Goal: Contribute content: Contribute content

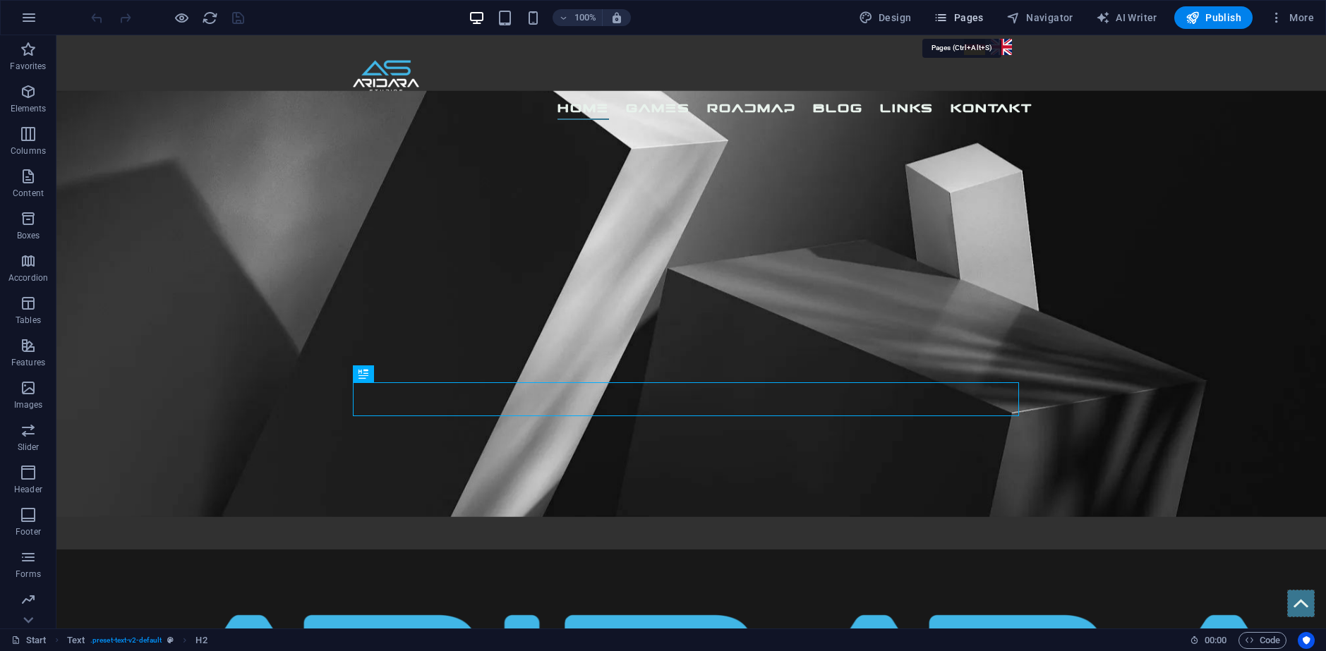
click at [977, 19] on span "Pages" at bounding box center [957, 18] width 49 height 14
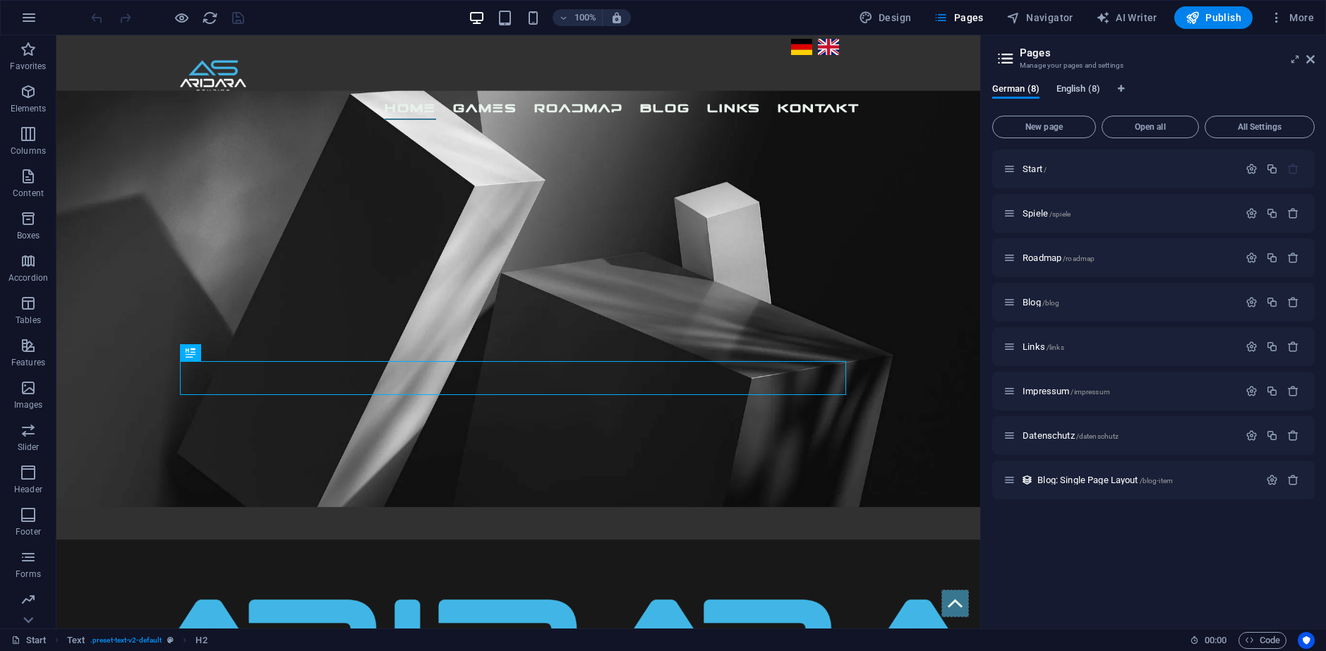
click at [1079, 88] on span "English (8)" at bounding box center [1078, 90] width 44 height 20
click at [1009, 88] on span "German (8)" at bounding box center [1015, 90] width 47 height 20
click at [1091, 482] on div "Blog: Single Page Layout /blog-item" at bounding box center [1130, 480] width 255 height 16
click at [1091, 482] on span "Blog: Single Page Layout /blog-item" at bounding box center [1104, 480] width 135 height 11
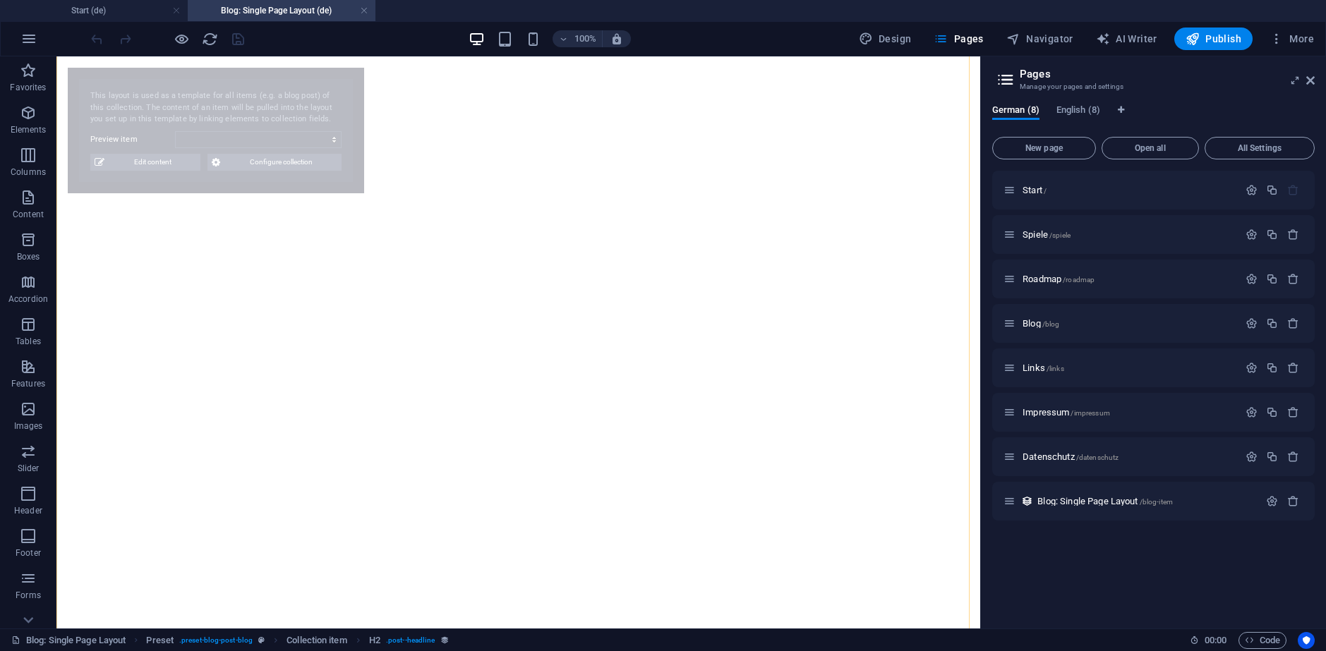
select select "6889bbb3c3c3caad6e0a64b4"
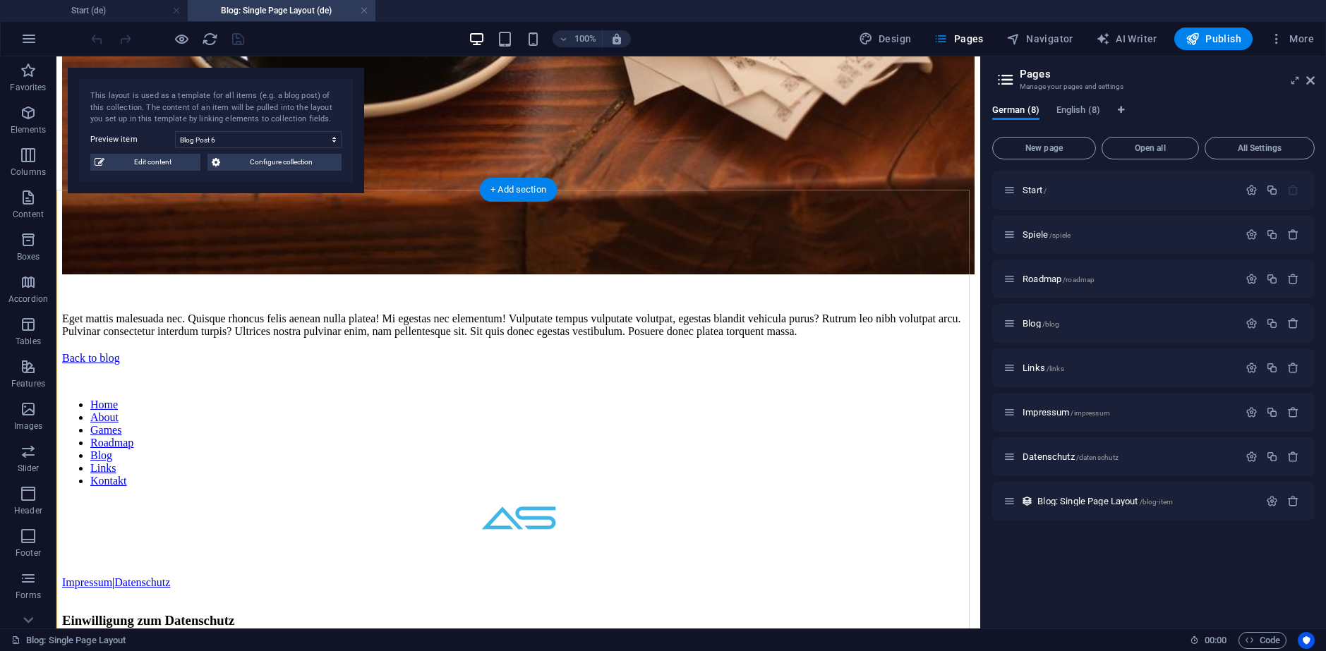
scroll to position [1758, 0]
click at [260, 169] on span "Configure collection" at bounding box center [280, 162] width 113 height 17
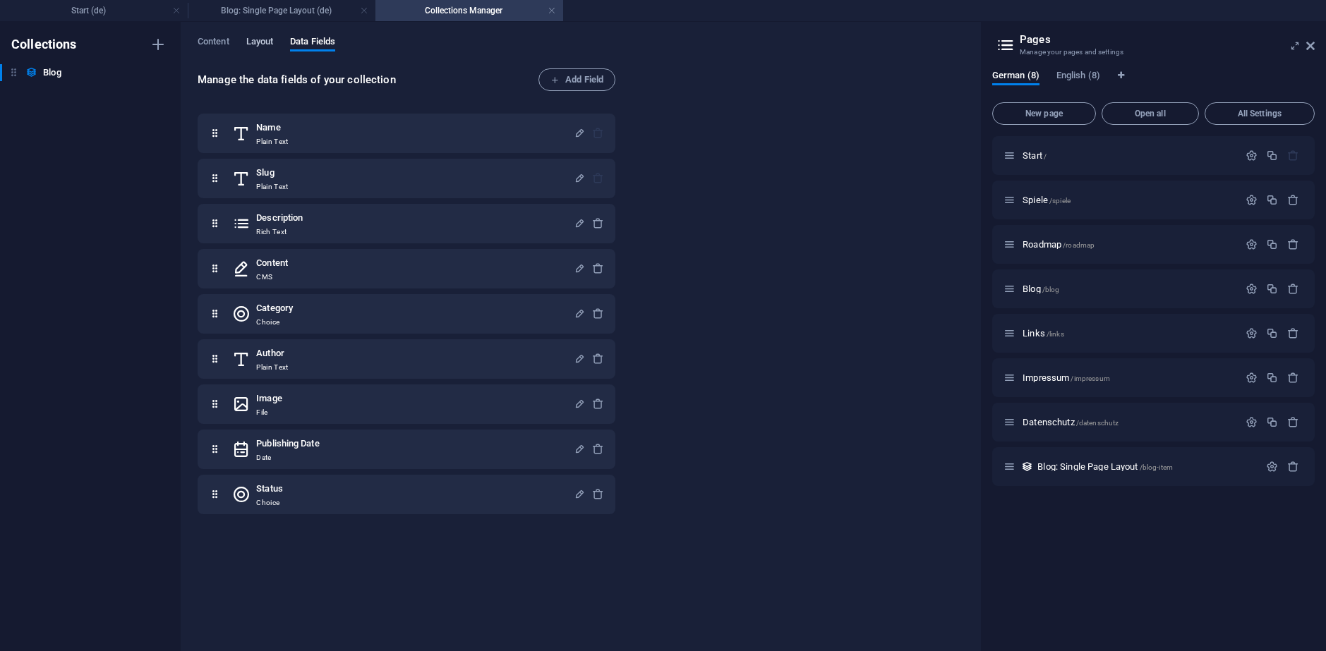
click at [262, 45] on span "Layout" at bounding box center [260, 43] width 28 height 20
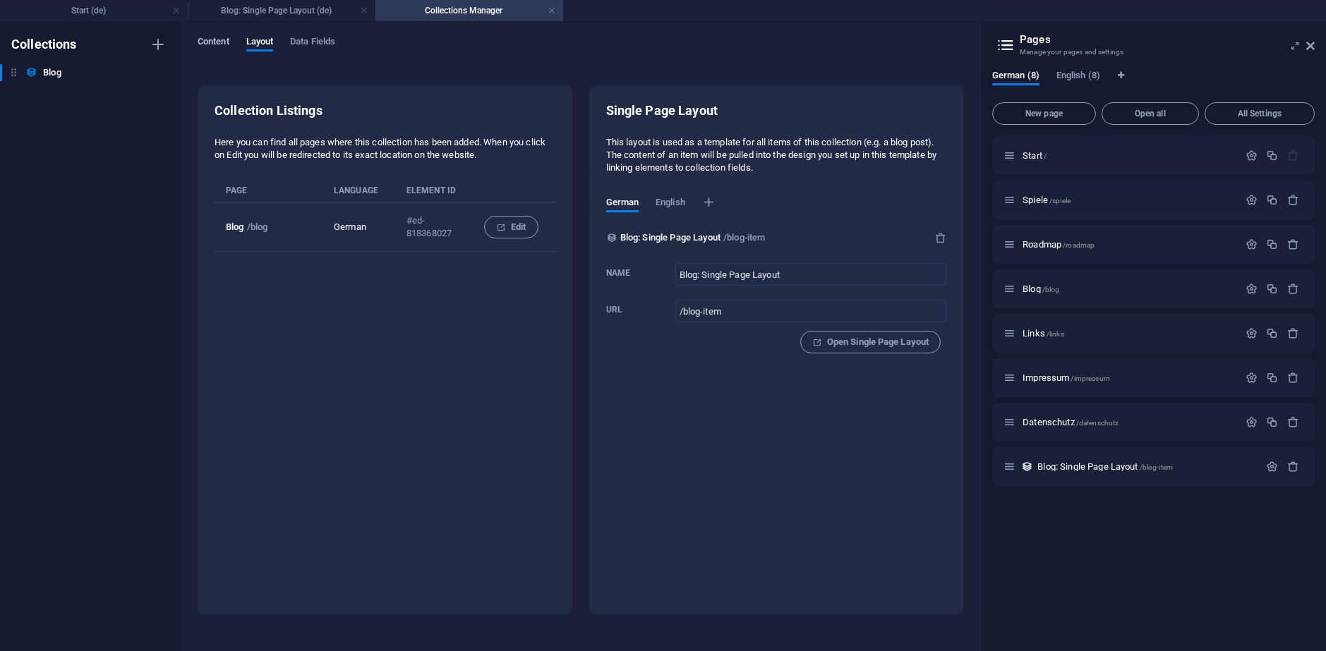
click at [208, 46] on span "Content" at bounding box center [214, 43] width 32 height 20
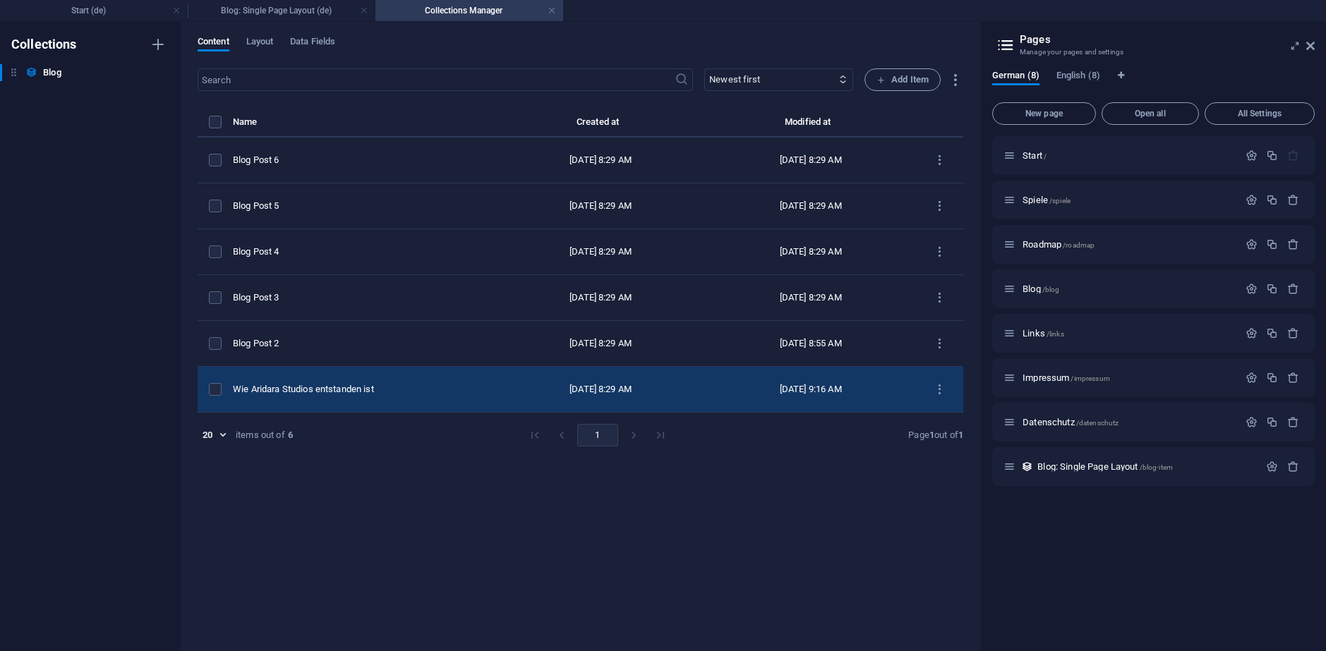
click at [432, 409] on td "Wie Aridara Studios entstanden ist" at bounding box center [364, 390] width 262 height 46
select select "Dev Journey"
select select "Published"
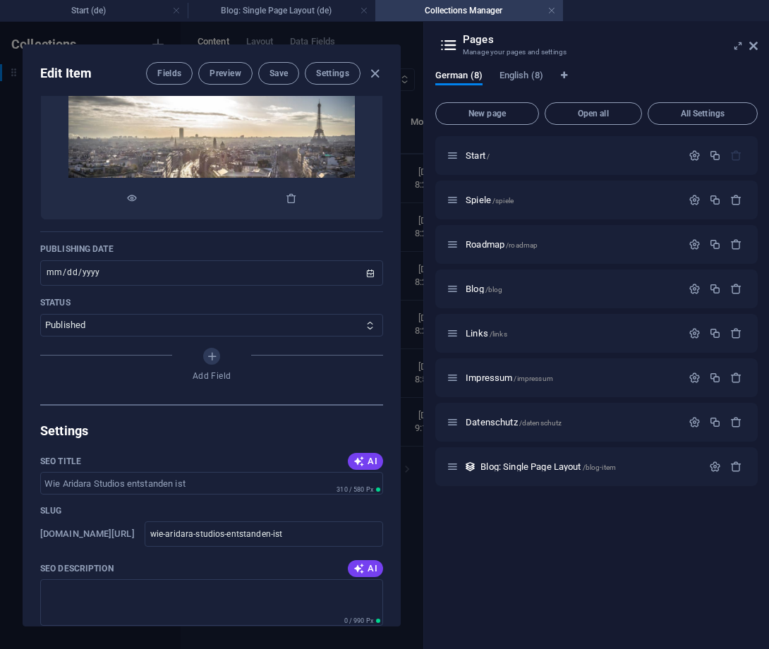
scroll to position [689, 0]
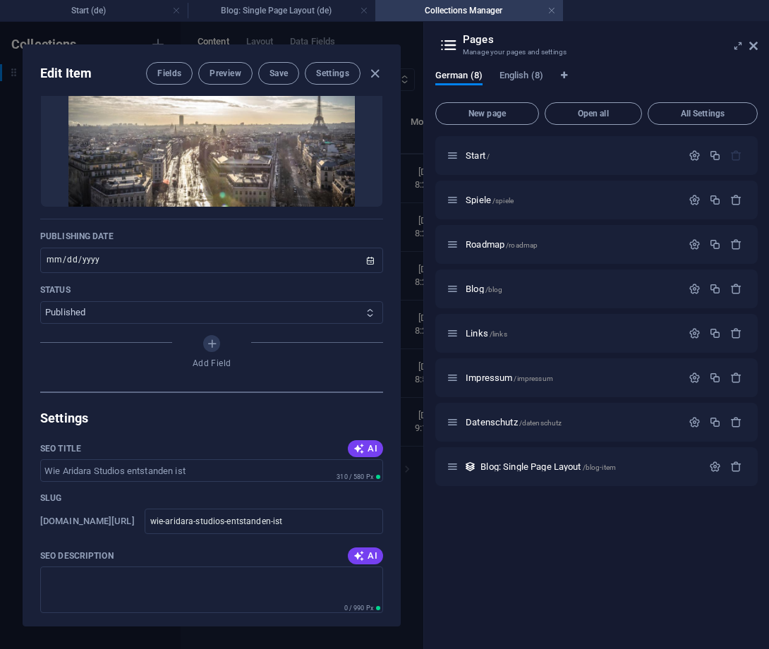
click at [123, 315] on select "In Arbeit Published" at bounding box center [211, 312] width 343 height 23
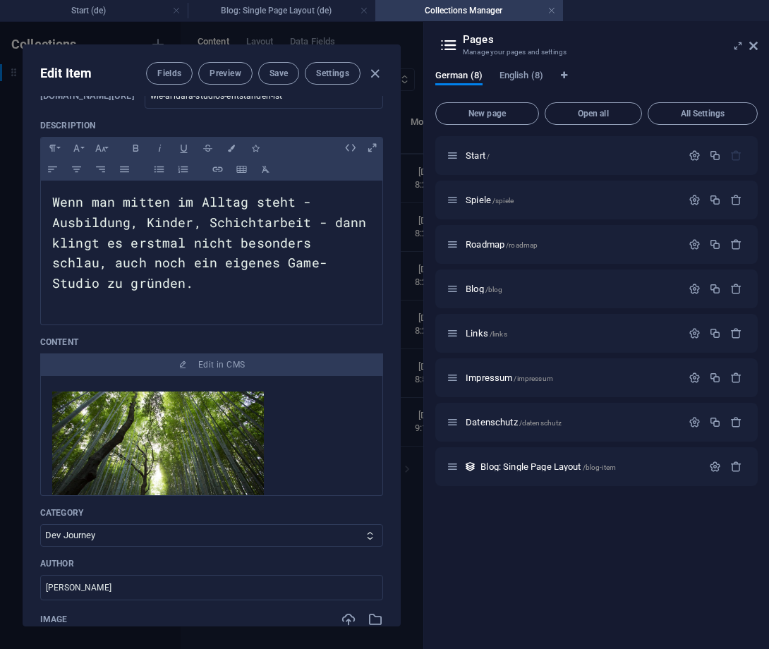
scroll to position [99, 0]
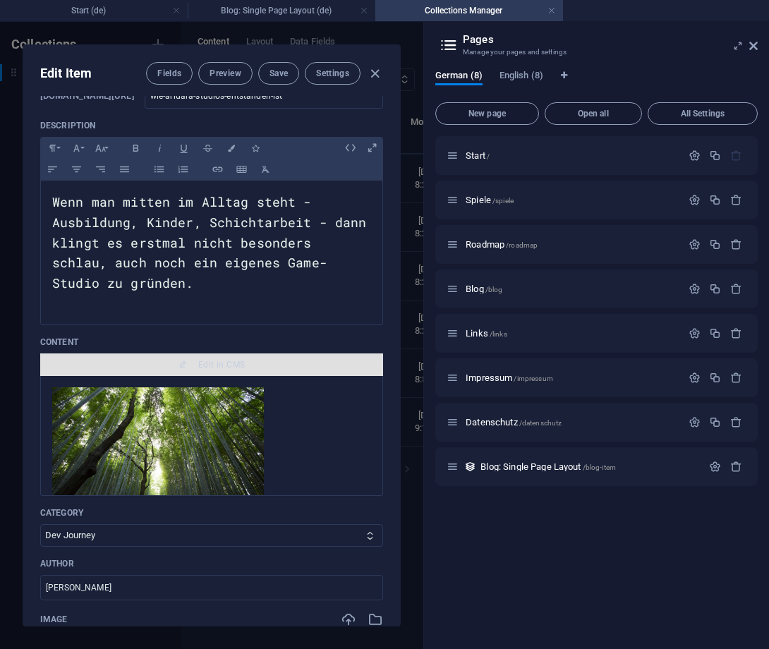
click at [214, 365] on span "Edit in CMS" at bounding box center [221, 364] width 47 height 11
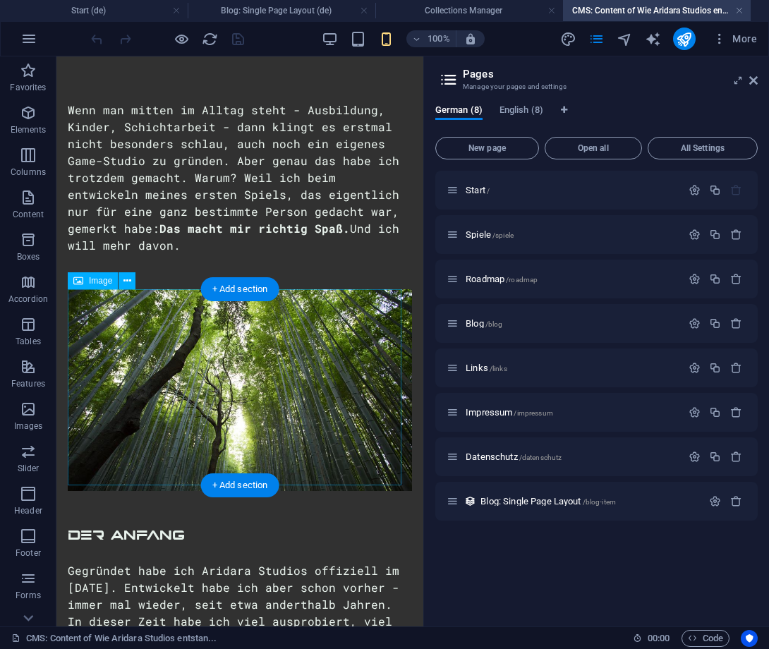
scroll to position [0, 0]
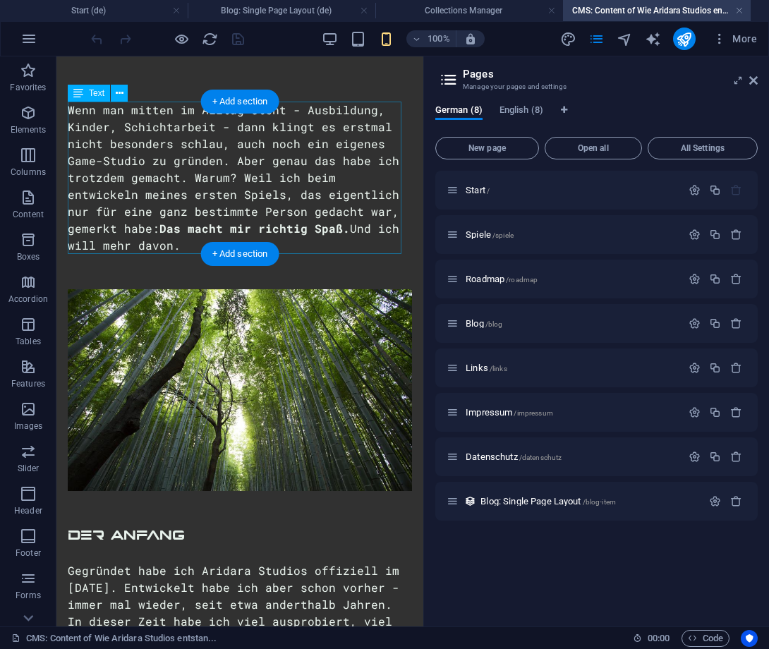
click at [195, 141] on div "Wenn man mitten im Alltag steht - Ausbildung, Kinder, Schichtarbeit - dann klin…" at bounding box center [240, 178] width 344 height 152
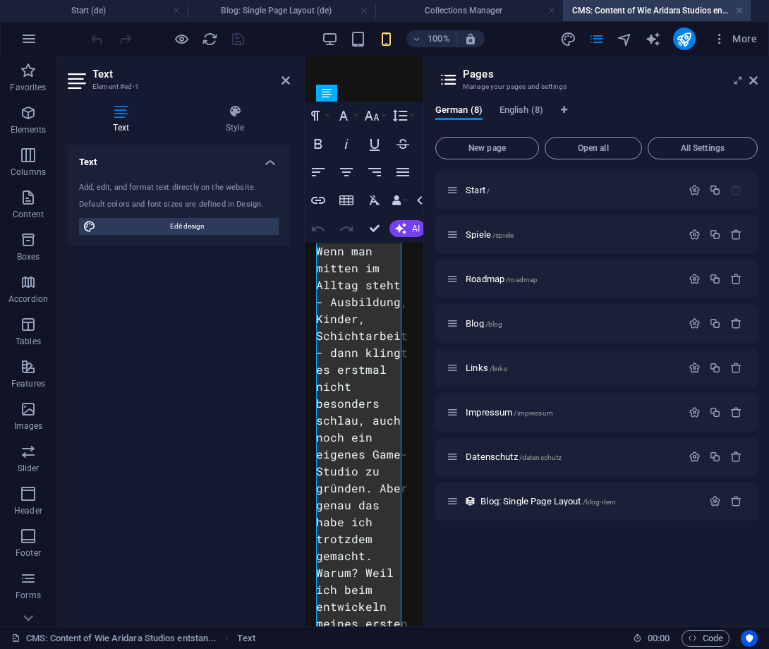
click at [195, 141] on div "Text Style Text Add, edit, and format text directly on the website. Default col…" at bounding box center [179, 359] width 222 height 511
drag, startPoint x: 754, startPoint y: 83, endPoint x: 434, endPoint y: 33, distance: 324.1
click at [754, 83] on icon at bounding box center [753, 80] width 8 height 11
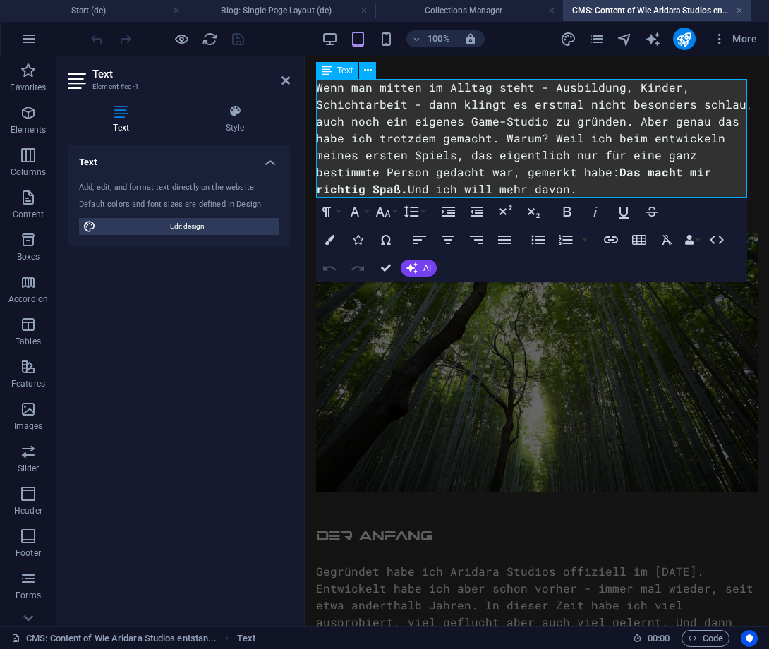
click at [401, 144] on div "Wenn man mitten im Alltag steht - Ausbildung, Kinder, Schichtarbeit - dann klin…" at bounding box center [537, 138] width 442 height 119
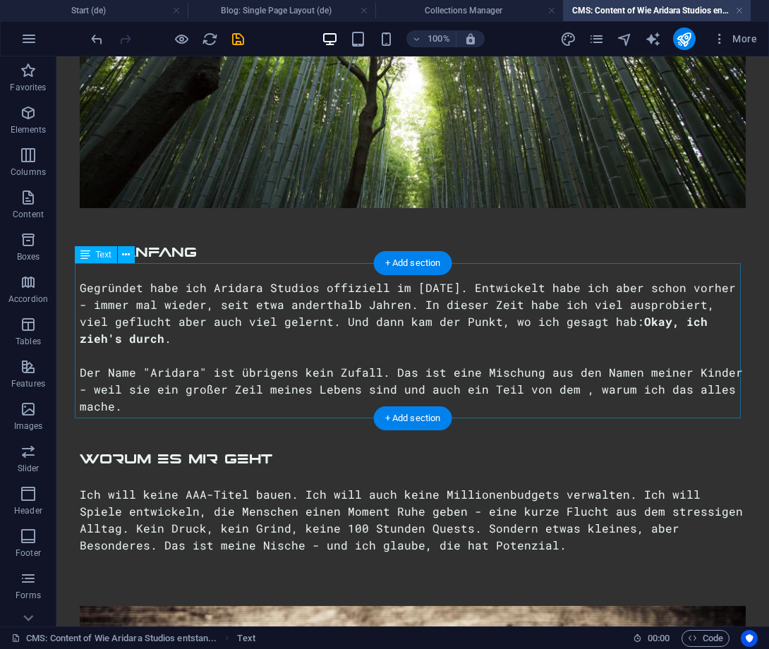
scroll to position [373, 0]
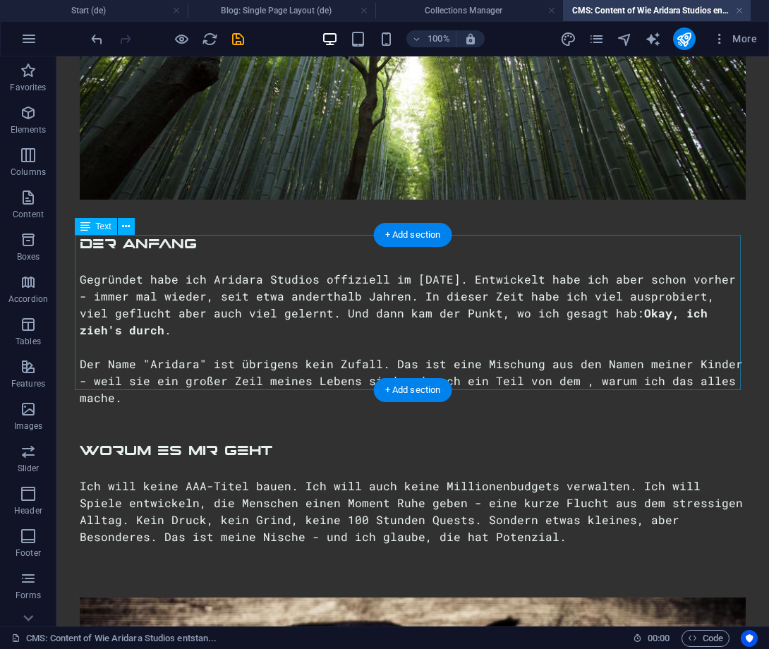
click at [279, 294] on div "Der Anfang Gegründet habe ich Aridara Studios offiziell im [DATE]. Entwickelt h…" at bounding box center [413, 320] width 666 height 171
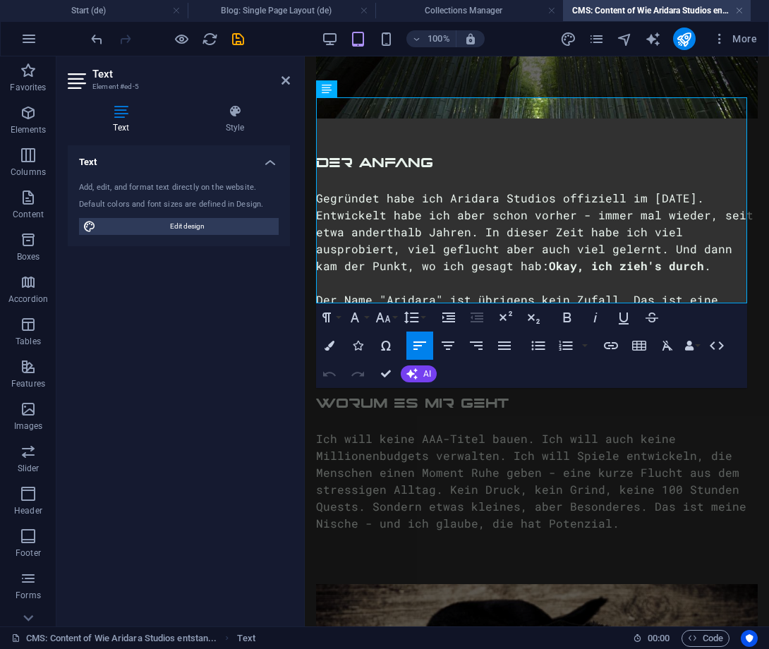
scroll to position [424, 0]
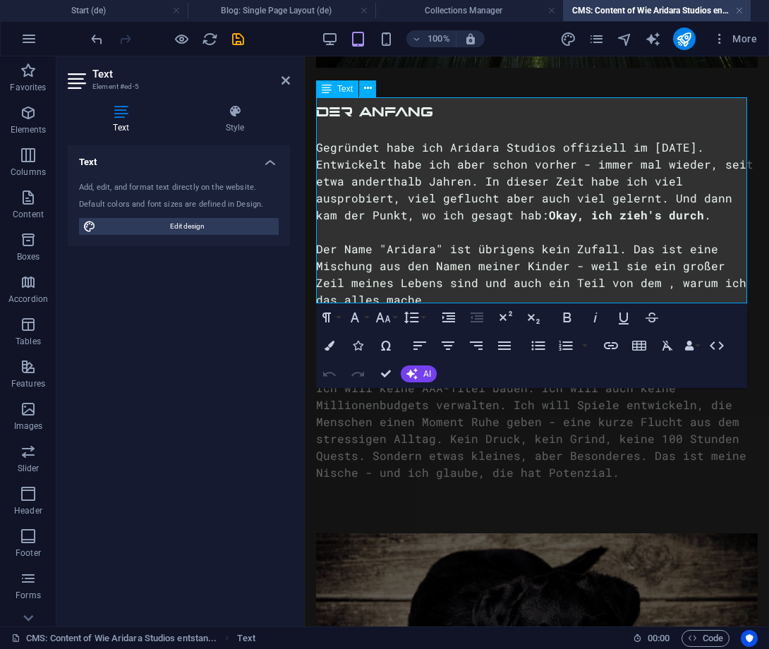
click at [428, 270] on p "Der Name "Aridara" ist übrigens kein Zufall. Das ist eine Mischung aus den Name…" at bounding box center [537, 275] width 442 height 68
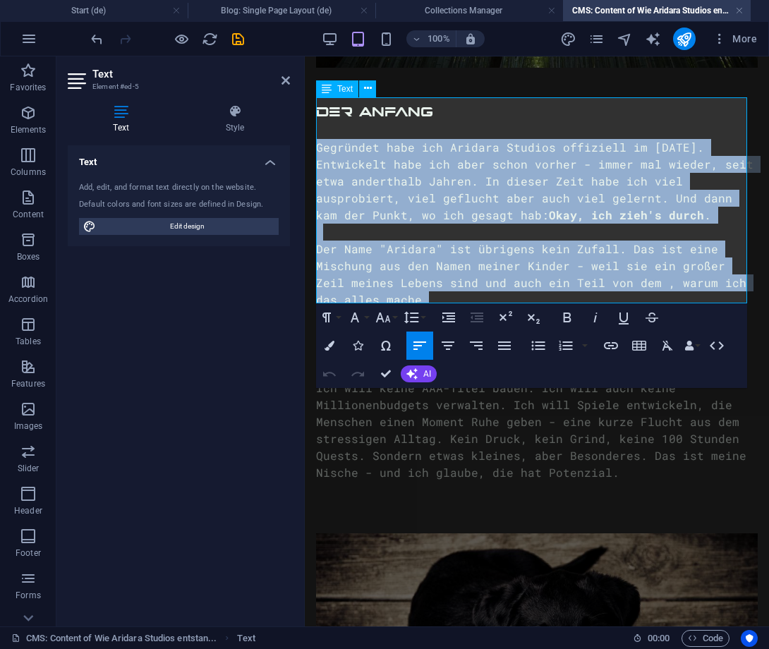
drag, startPoint x: 398, startPoint y: 293, endPoint x: 317, endPoint y: 145, distance: 167.9
click at [317, 145] on div "Der Anfang Gegründet habe ich Aridara Studios offiziell im [DATE]. Entwickelt h…" at bounding box center [537, 205] width 442 height 205
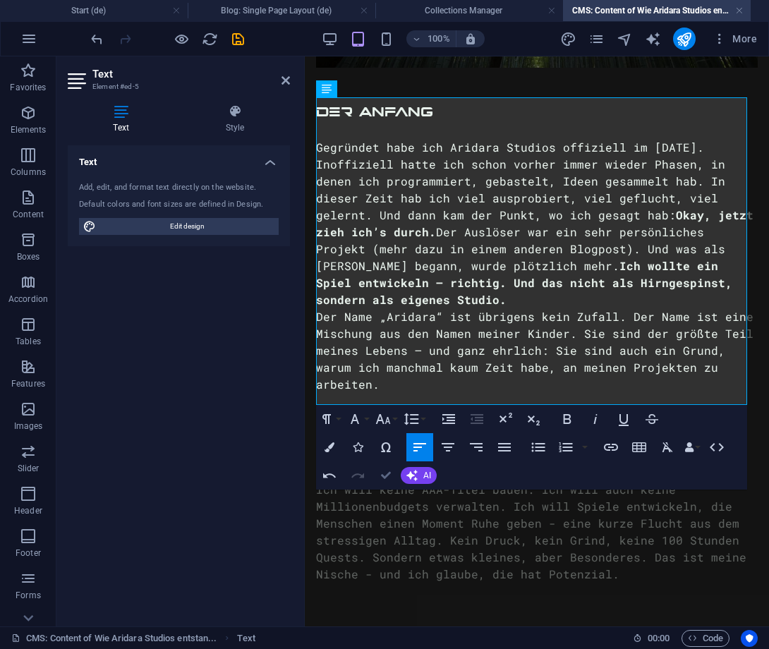
scroll to position [511, 0]
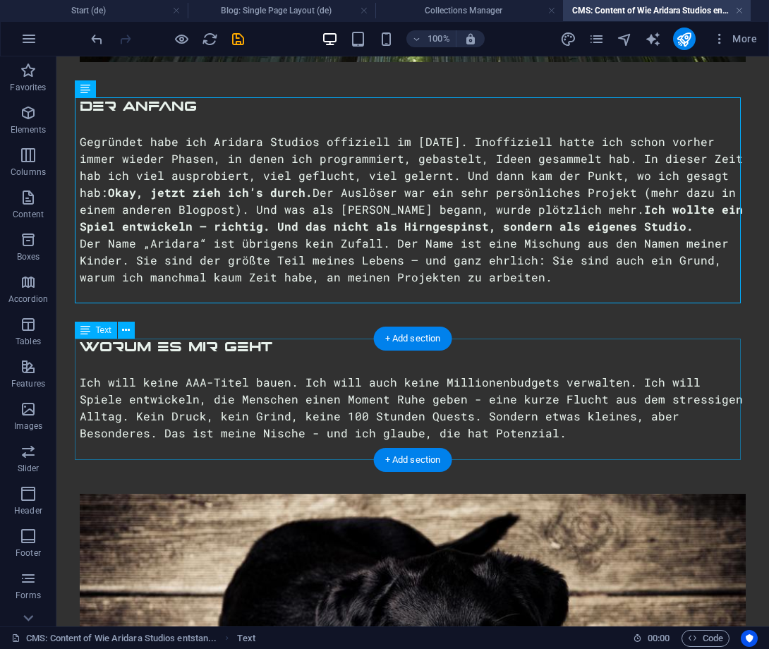
click at [340, 441] on div "Worum es mir geht Ich will keine AAA-Titel bauen. Ich will auch keine Millionen…" at bounding box center [413, 398] width 666 height 121
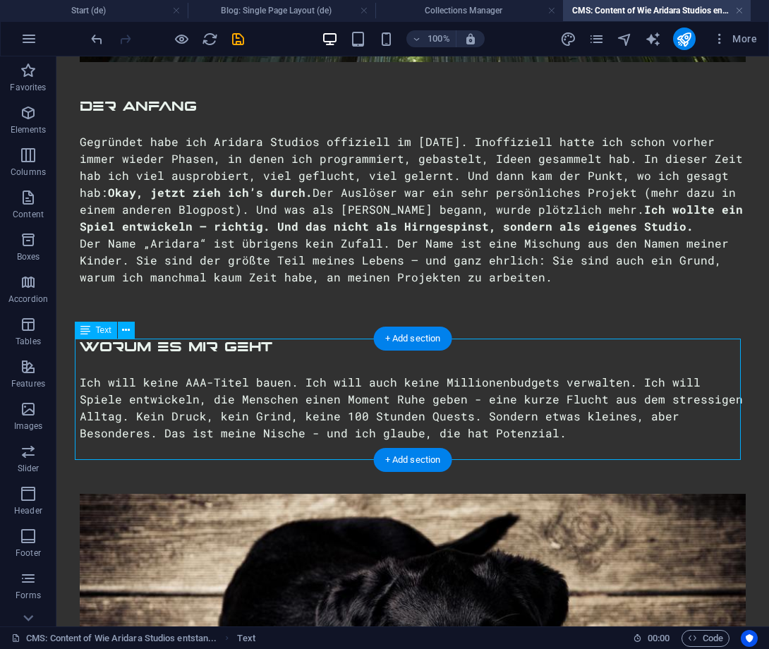
click at [396, 430] on div "Worum es mir geht Ich will keine AAA-Titel bauen. Ich will auch keine Millionen…" at bounding box center [413, 398] width 666 height 121
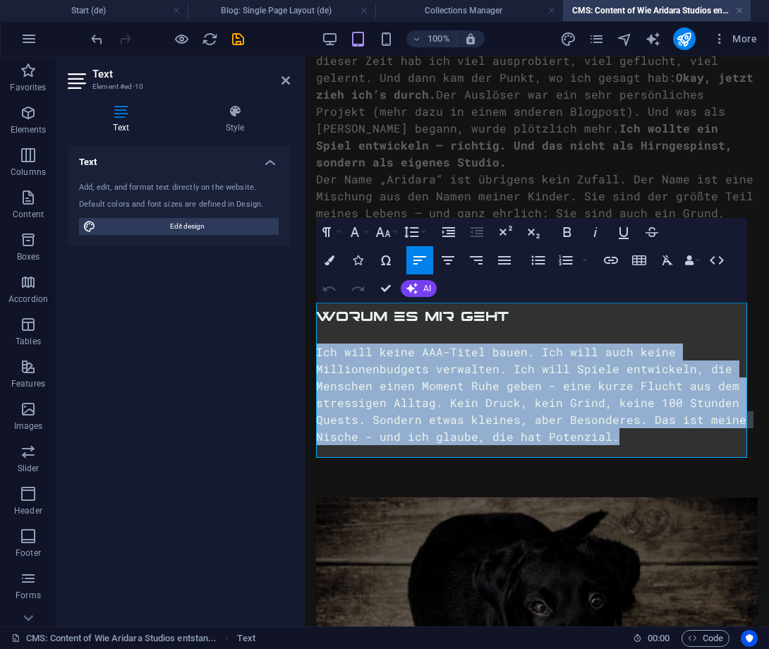
drag, startPoint x: 621, startPoint y: 429, endPoint x: 317, endPoint y: 346, distance: 315.1
click at [317, 346] on p "Ich will keine AAA-Titel bauen. Ich will auch keine Millionenbudgets verwalten.…" at bounding box center [537, 395] width 442 height 102
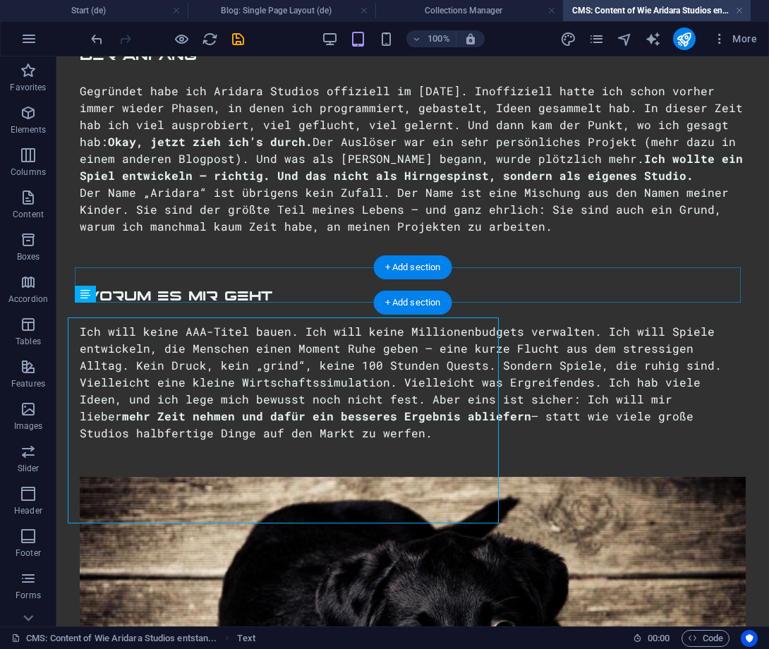
scroll to position [547, 0]
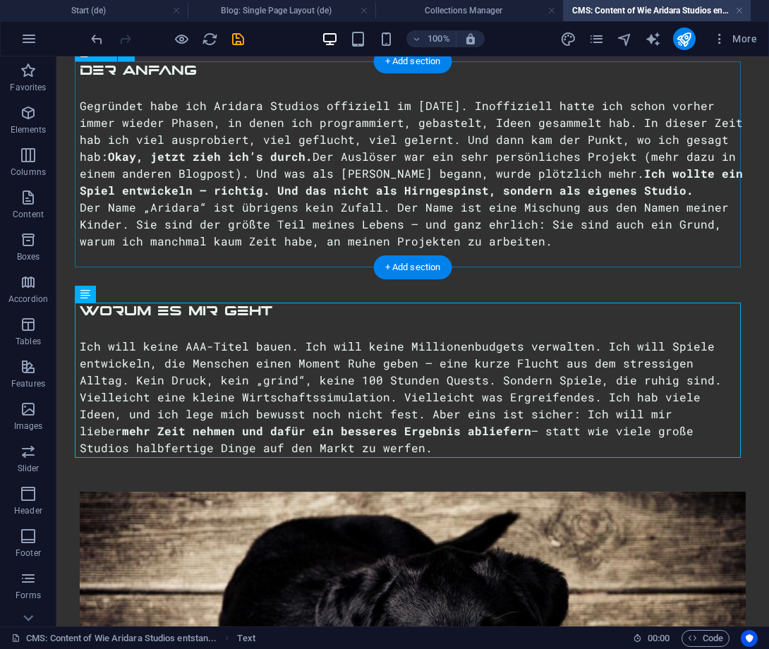
click at [488, 235] on div "Der Anfang Gegründet habe ich Aridara Studios offiziell im [DATE]. Inoffiziell …" at bounding box center [413, 163] width 666 height 205
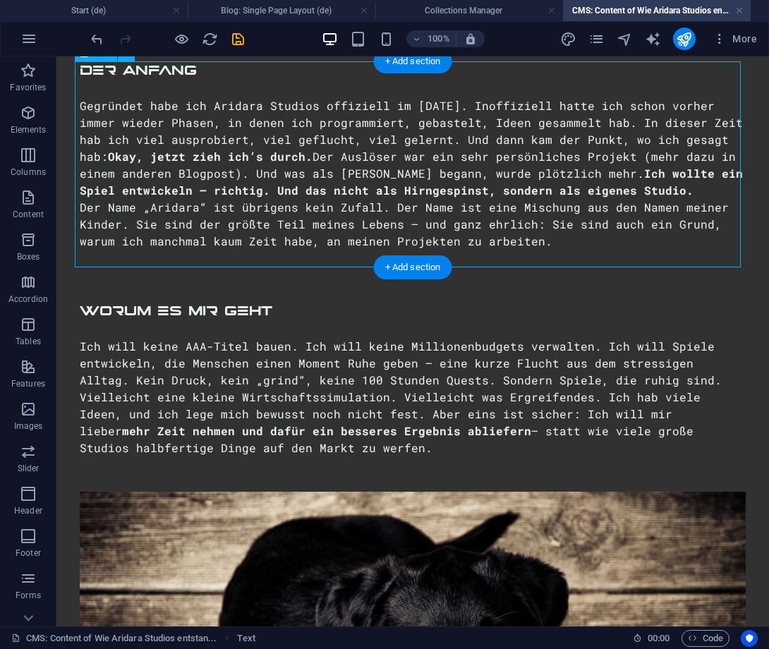
click at [488, 235] on div "Der Anfang Gegründet habe ich Aridara Studios offiziell im [DATE]. Inoffiziell …" at bounding box center [413, 163] width 666 height 205
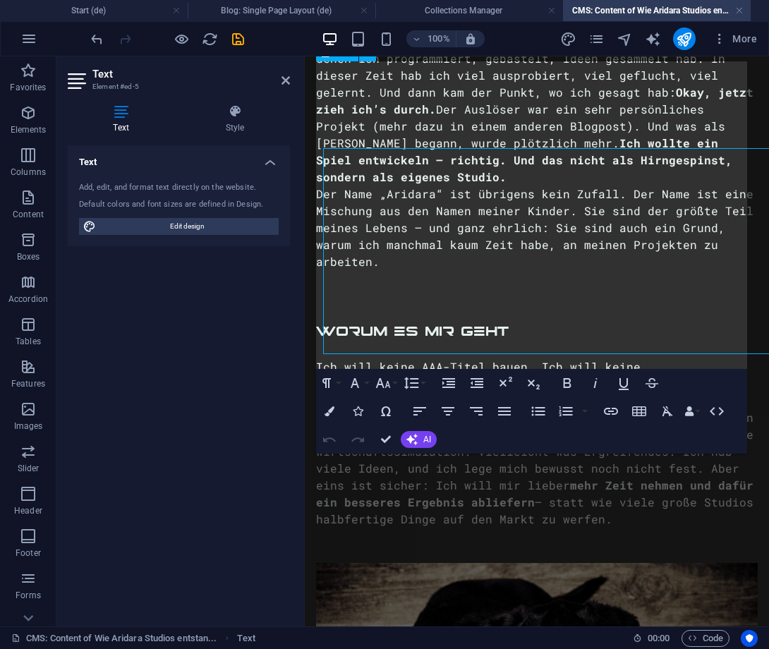
scroll to position [460, 0]
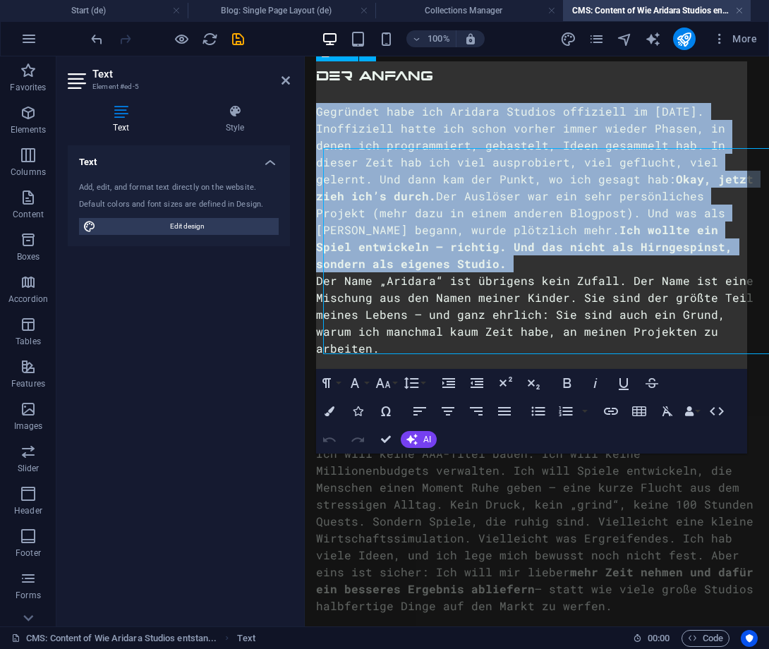
click at [488, 235] on strong "Ich wollte ein Spiel entwickeln – richtig. Und das nicht als Hirngespinst, sond…" at bounding box center [524, 246] width 416 height 49
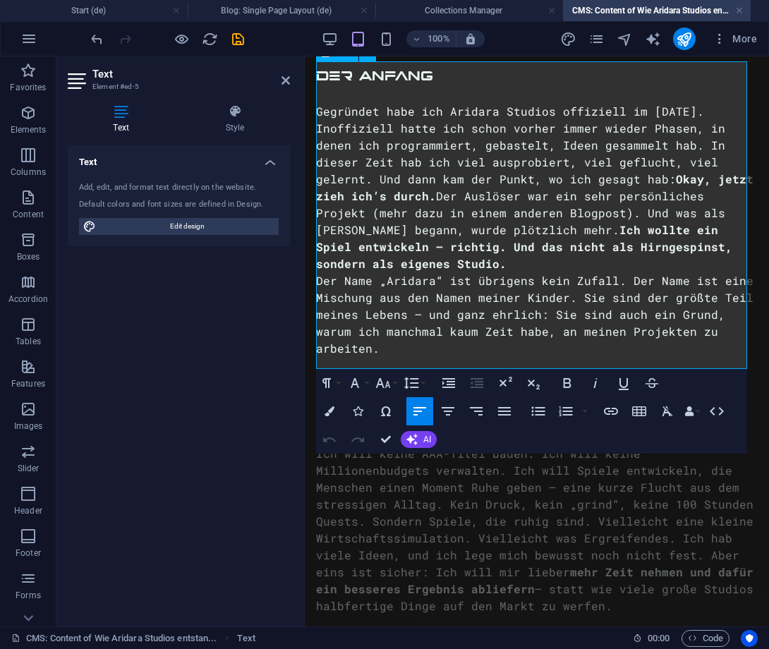
click at [471, 341] on div "Der Name „Aridara“ ist übrigens kein Zufall. Der Name ist eine Mischung aus den…" at bounding box center [537, 314] width 442 height 85
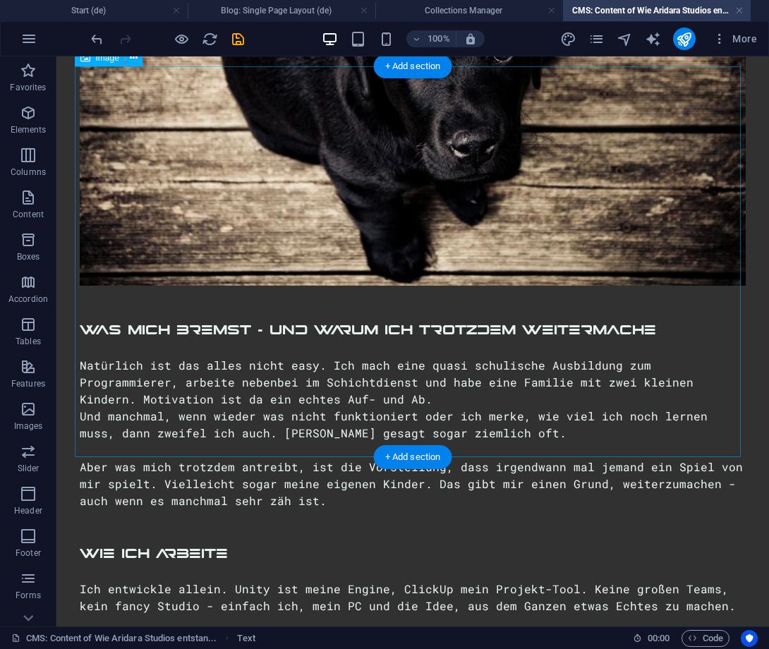
scroll to position [1192, 0]
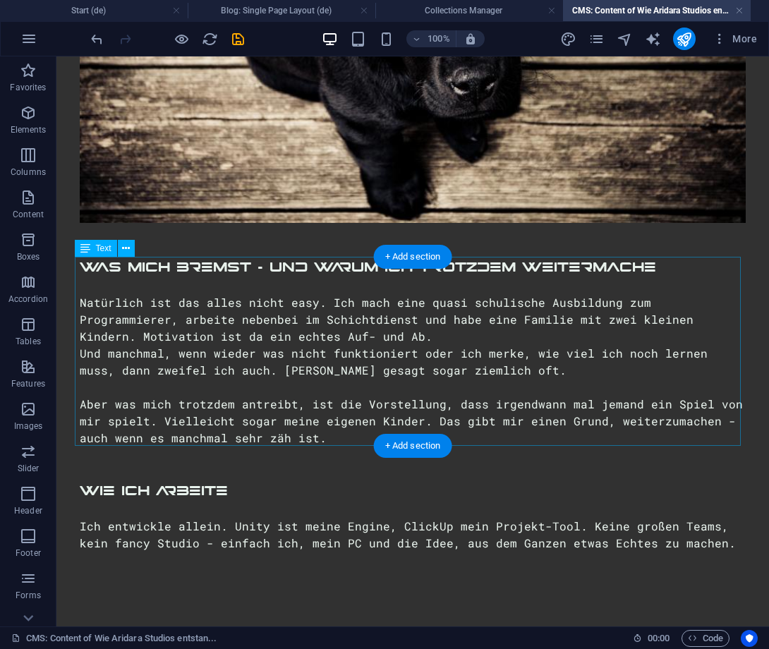
click at [586, 405] on div "Was mich bremst - und warum ich trotzdem weitermache Natürlich ist das alles ni…" at bounding box center [413, 352] width 666 height 188
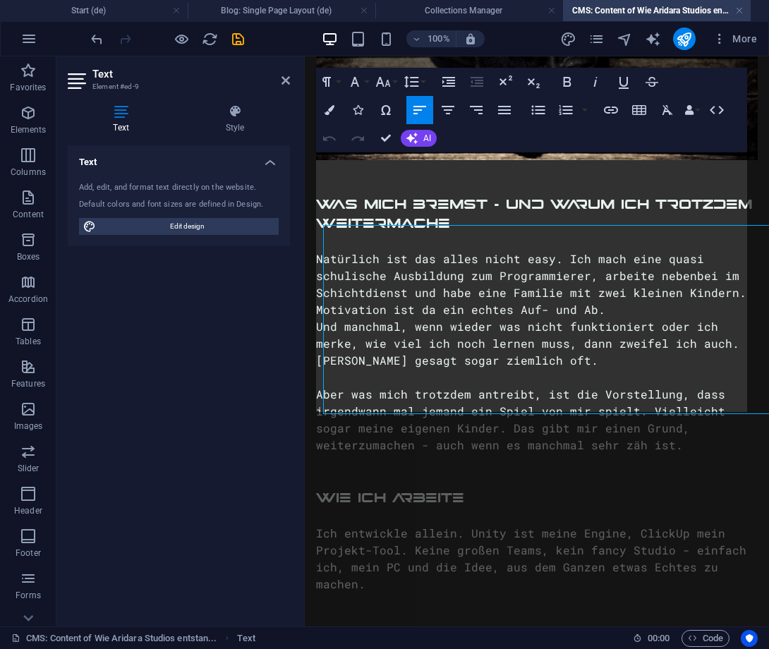
scroll to position [1224, 0]
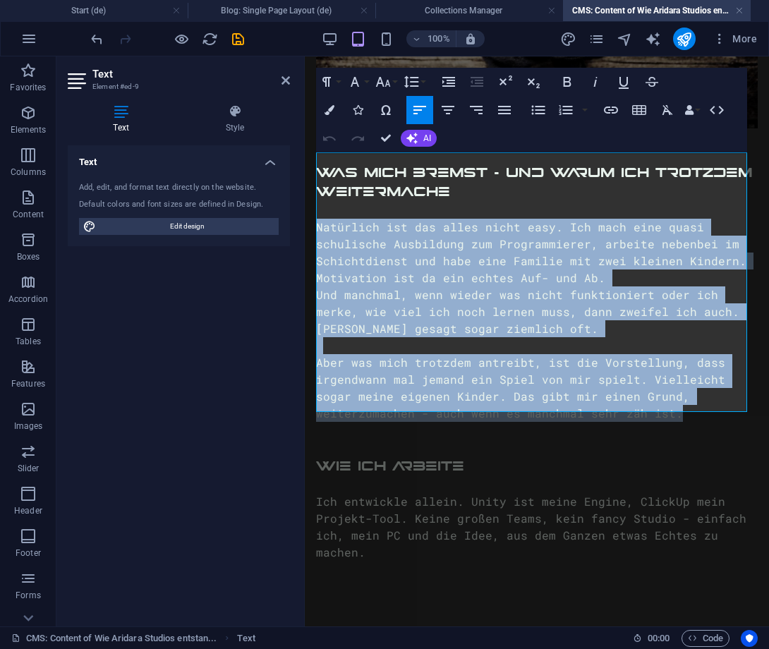
drag, startPoint x: 318, startPoint y: 217, endPoint x: 669, endPoint y: 409, distance: 399.7
click at [669, 409] on div "Was mich bremst - und warum ich trotzdem weitermache Natürlich ist das alles ni…" at bounding box center [537, 293] width 442 height 258
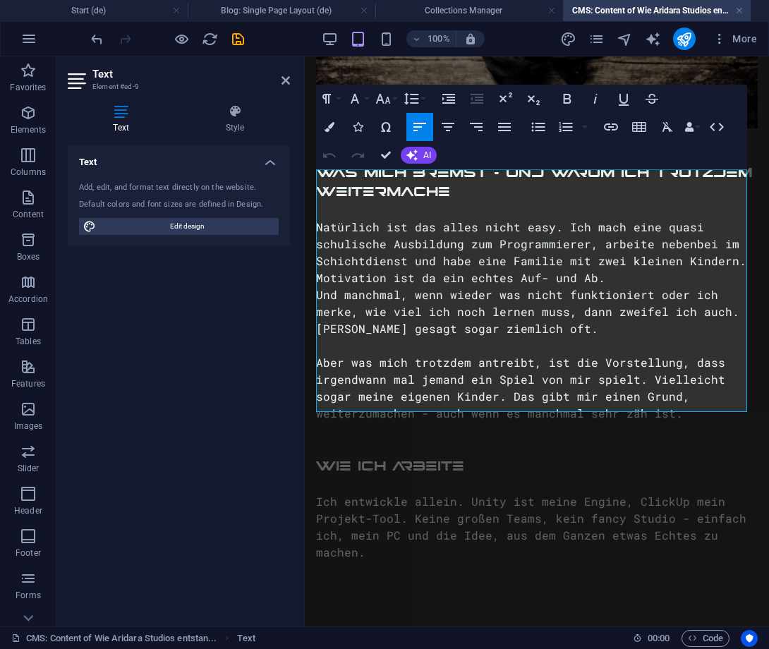
scroll to position [1207, 0]
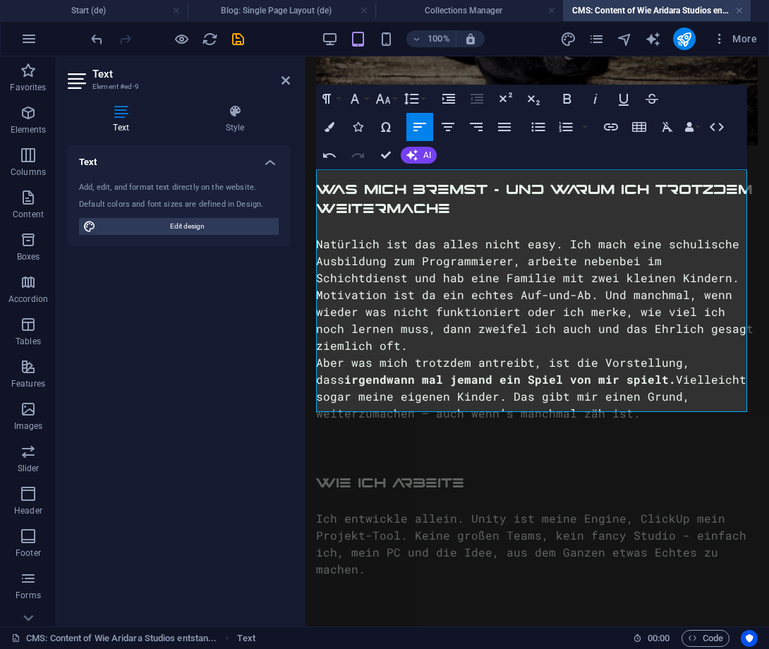
click at [717, 315] on div "Natürlich ist das alles nicht easy. Ich mach eine schulische Ausbildung zum Pro…" at bounding box center [537, 295] width 442 height 119
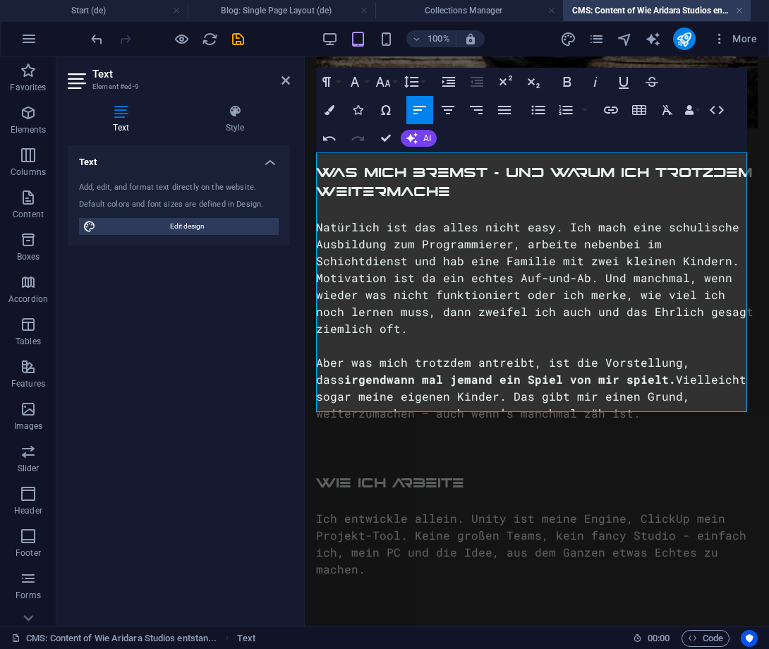
click at [701, 422] on div at bounding box center [537, 430] width 442 height 17
click at [675, 380] on div "Aber was mich trotzdem antreibt, ist die Vorstellung, dass irgendwann mal jeman…" at bounding box center [537, 388] width 442 height 68
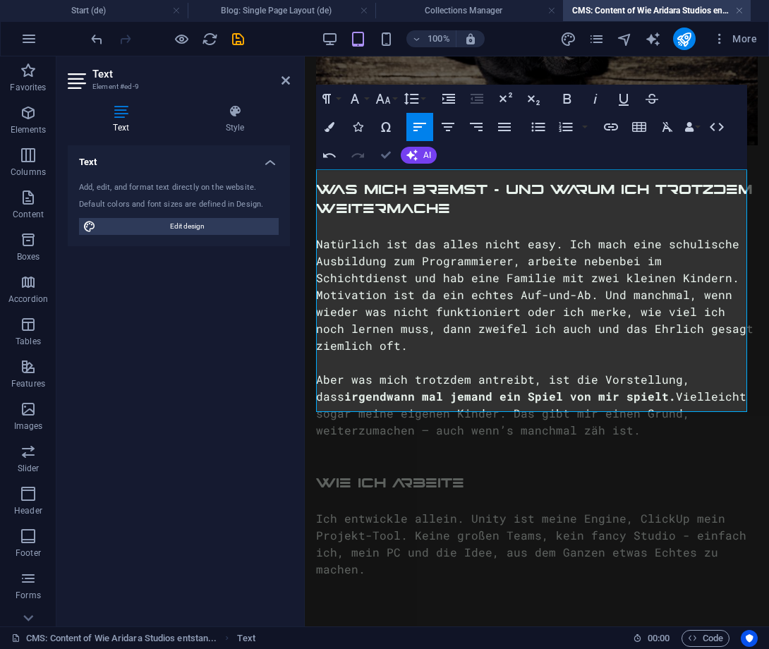
scroll to position [1175, 0]
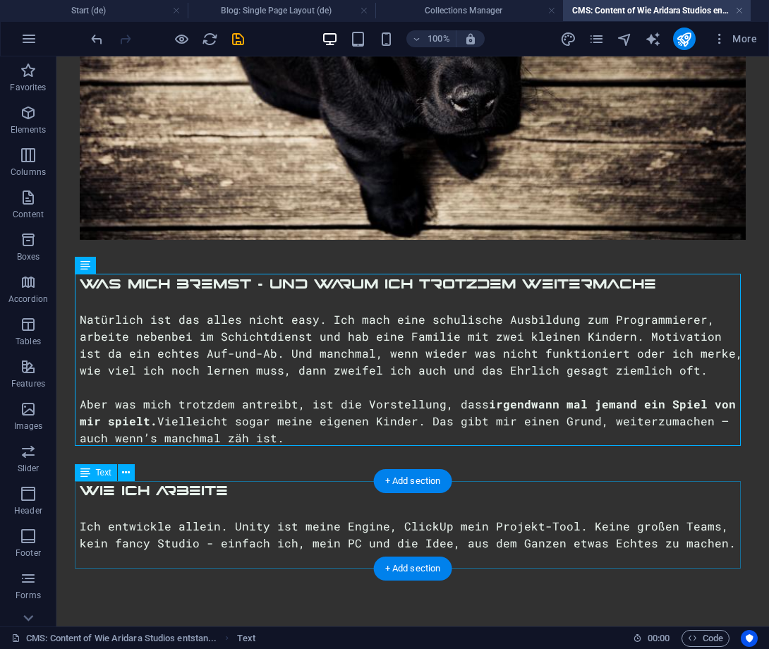
click at [645, 534] on div "Wie ich arbeite Ich entwickle allein. Unity ist meine Engine, ClickUp mein Proj…" at bounding box center [413, 525] width 666 height 87
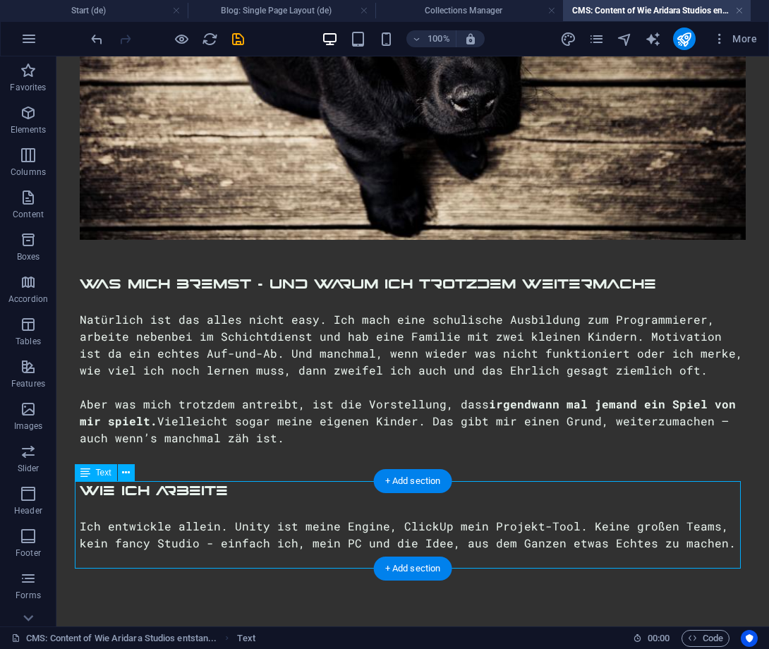
click at [645, 534] on div "Wie ich arbeite Ich entwickle allein. Unity ist meine Engine, ClickUp mein Proj…" at bounding box center [413, 525] width 666 height 87
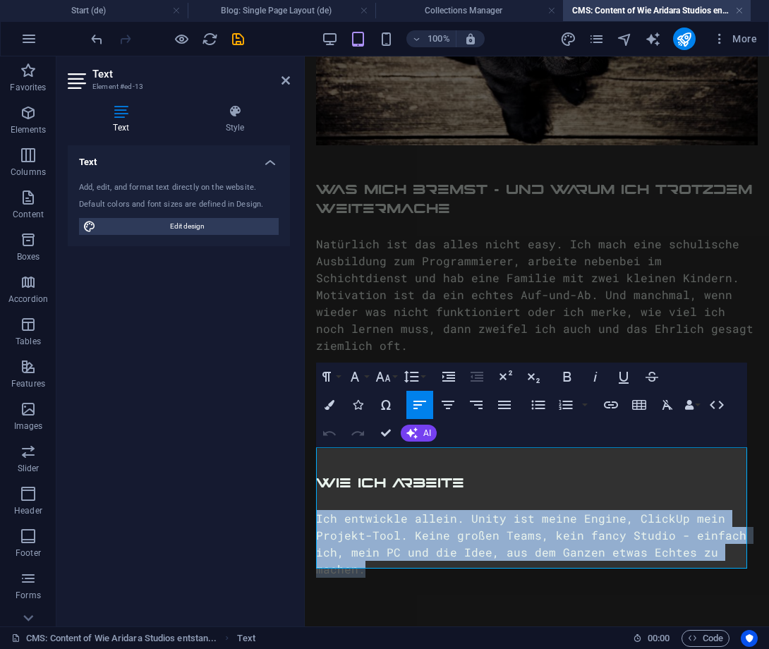
drag, startPoint x: 378, startPoint y: 541, endPoint x: 315, endPoint y: 497, distance: 76.5
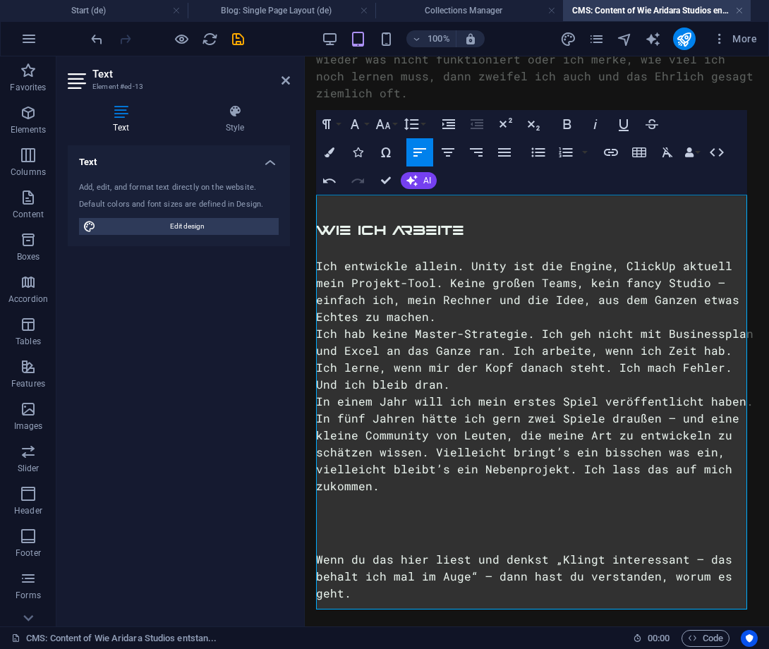
scroll to position [1500, 0]
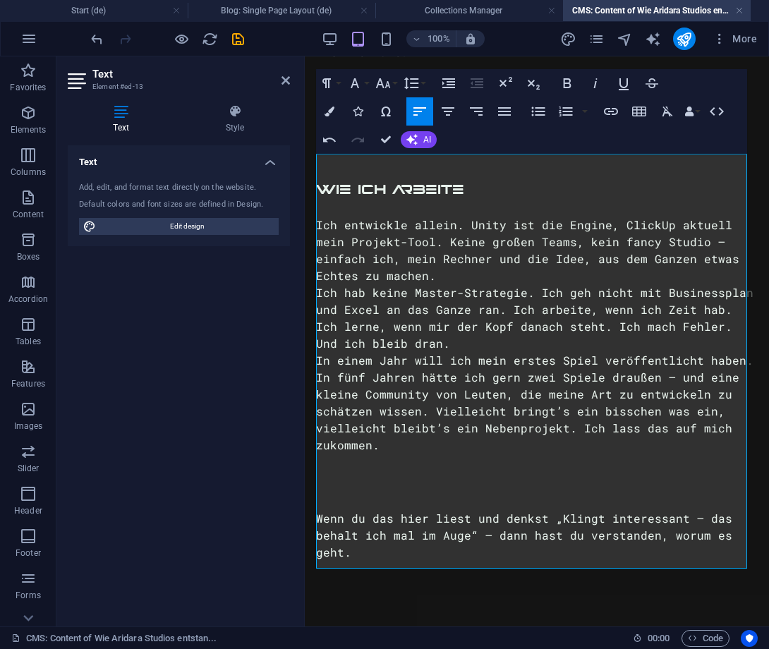
click at [385, 477] on div "Wie ich arbeite Ich entwickle allein. Unity ist die Engine, ClickUp aktuell mei…" at bounding box center [537, 388] width 442 height 414
click at [319, 510] on div "Wenn du das hier liest und denkst „Klingt interessant – das behalt ich mal im A…" at bounding box center [537, 535] width 442 height 51
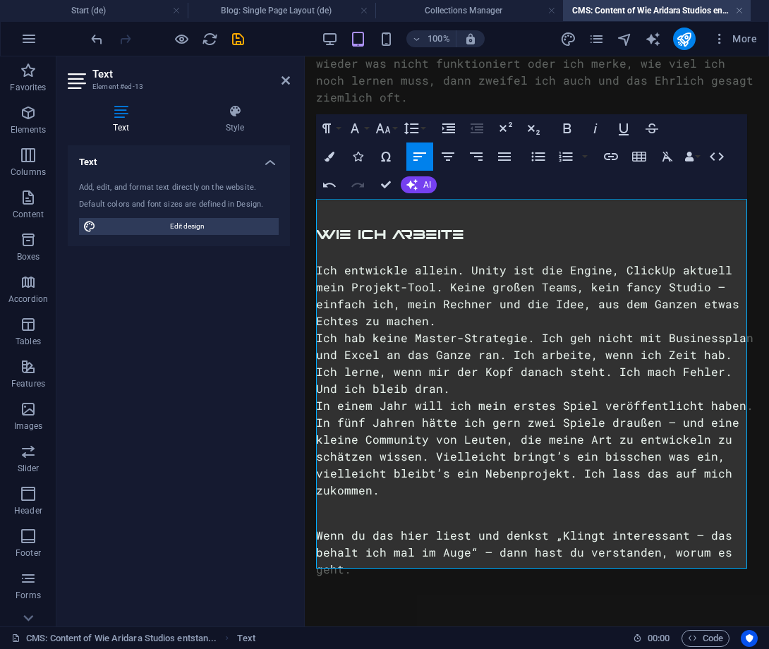
scroll to position [1484, 0]
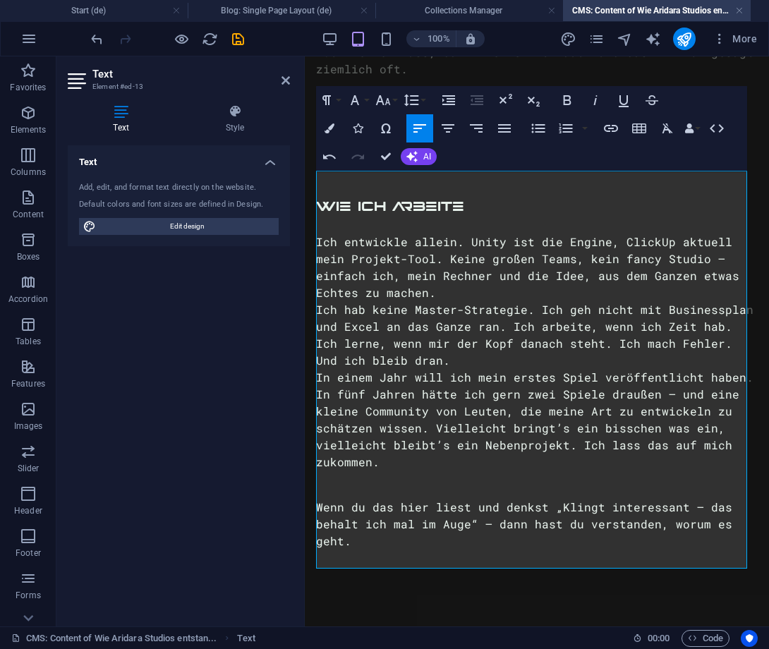
click at [370, 471] on p at bounding box center [537, 479] width 442 height 17
click at [350, 530] on div "Wie ich arbeite Ich entwickle allein. Unity ist die Engine, ClickUp aktuell mei…" at bounding box center [537, 396] width 442 height 397
click at [356, 516] on p "Wenn du das hier liest und denkst „Klingt interessant – das behalt ich mal im A…" at bounding box center [537, 524] width 442 height 51
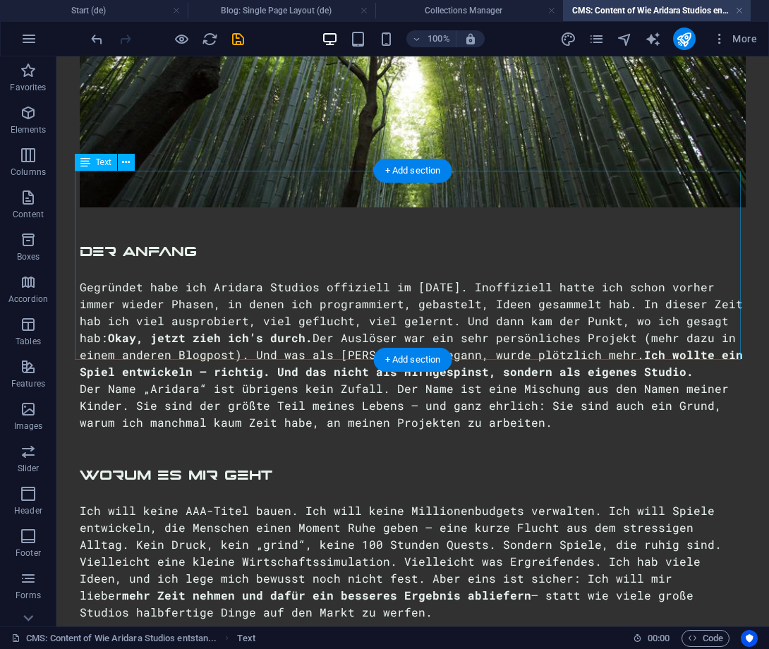
scroll to position [0, 0]
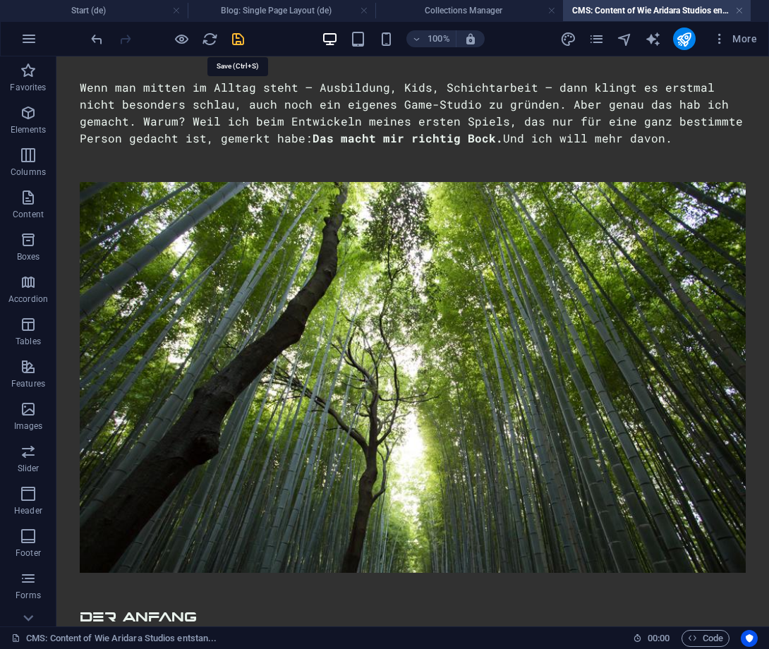
click at [239, 40] on icon "save" at bounding box center [238, 39] width 16 height 16
click at [480, 4] on h4 "Collections Manager" at bounding box center [469, 11] width 188 height 16
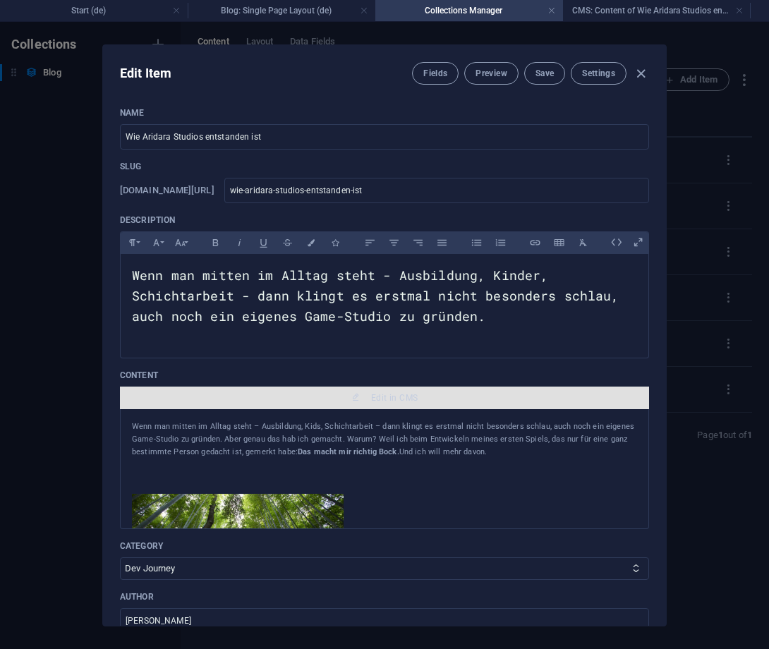
click at [406, 392] on span "Edit in CMS" at bounding box center [394, 397] width 47 height 11
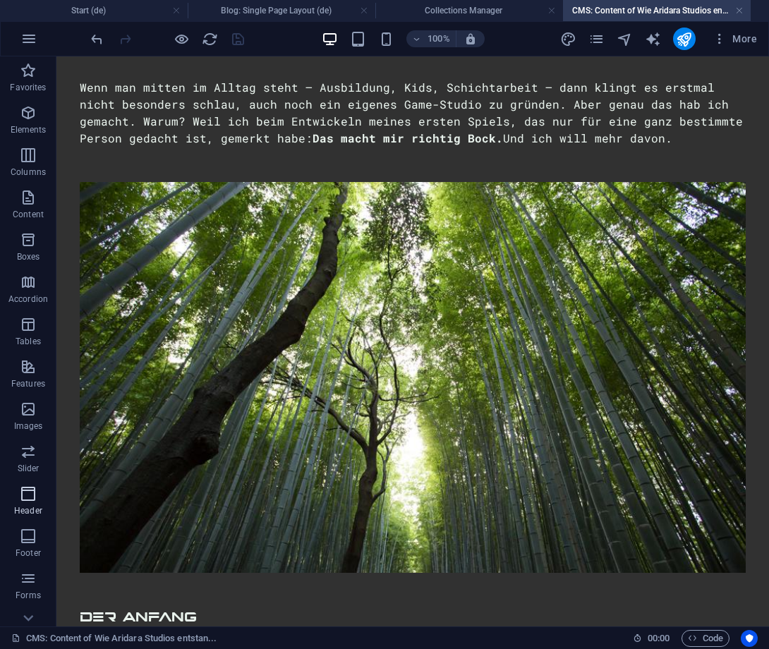
click at [30, 502] on span "Header" at bounding box center [28, 502] width 56 height 34
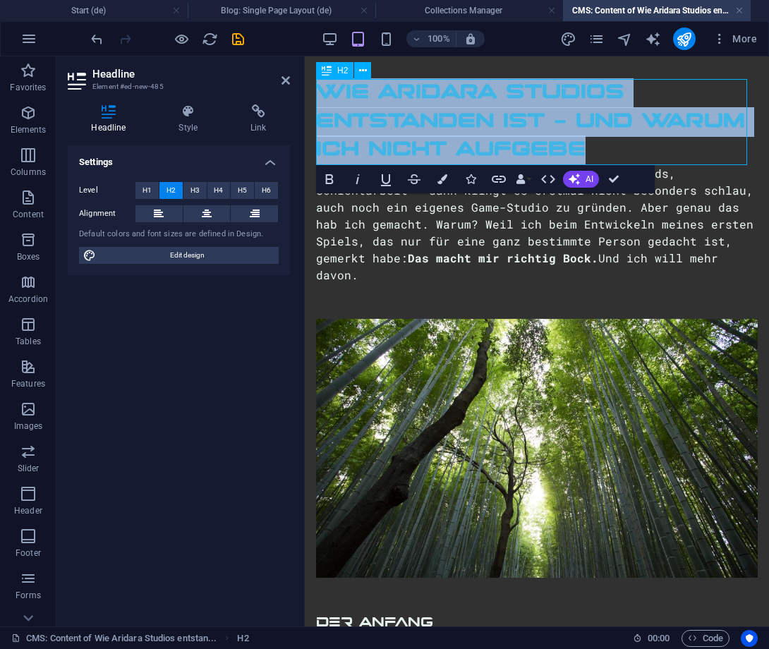
drag, startPoint x: 583, startPoint y: 142, endPoint x: 323, endPoint y: 89, distance: 264.9
click at [323, 89] on h2 "Wie Aridara Studios entstanden ist – und warum ich nicht aufgebe" at bounding box center [537, 122] width 442 height 86
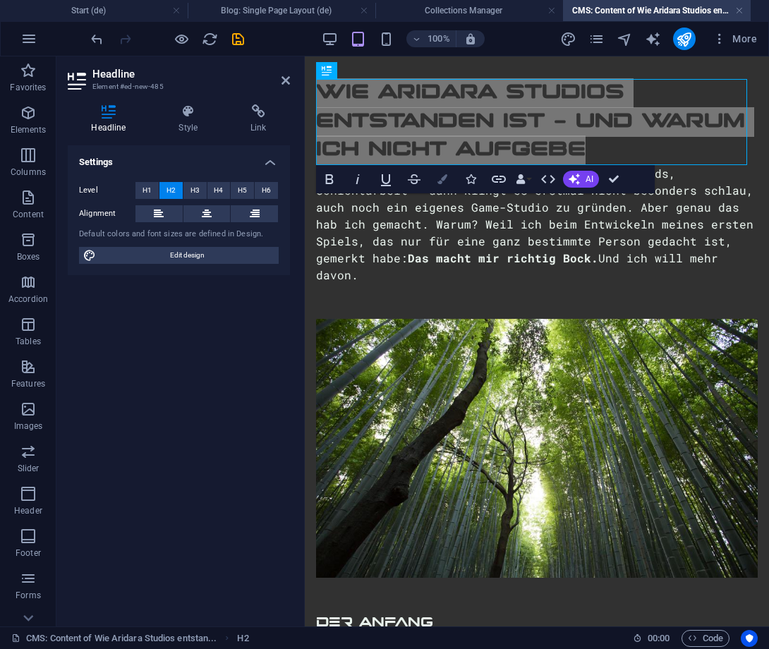
click at [437, 183] on button "Colors" at bounding box center [442, 179] width 27 height 28
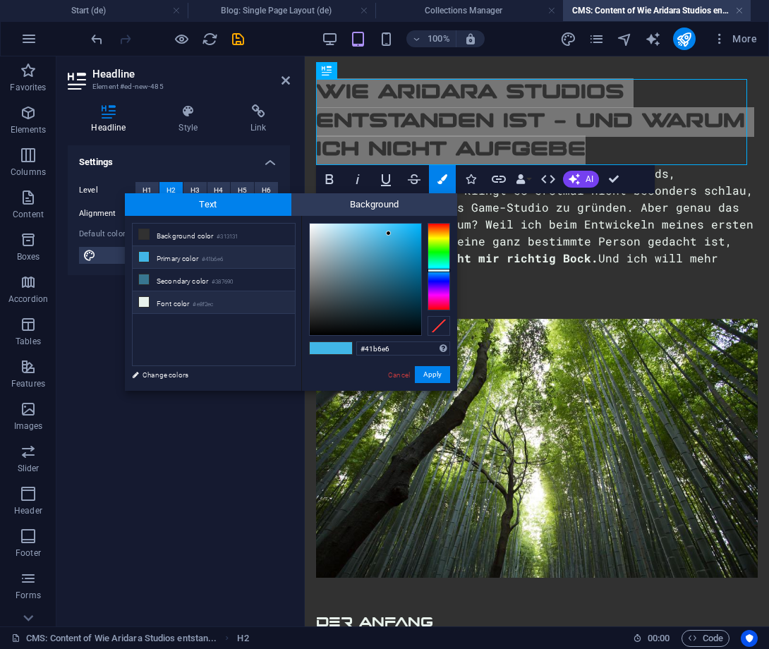
click at [180, 305] on li "Font color #e8f2ec" at bounding box center [214, 302] width 162 height 23
type input "#e8f2ec"
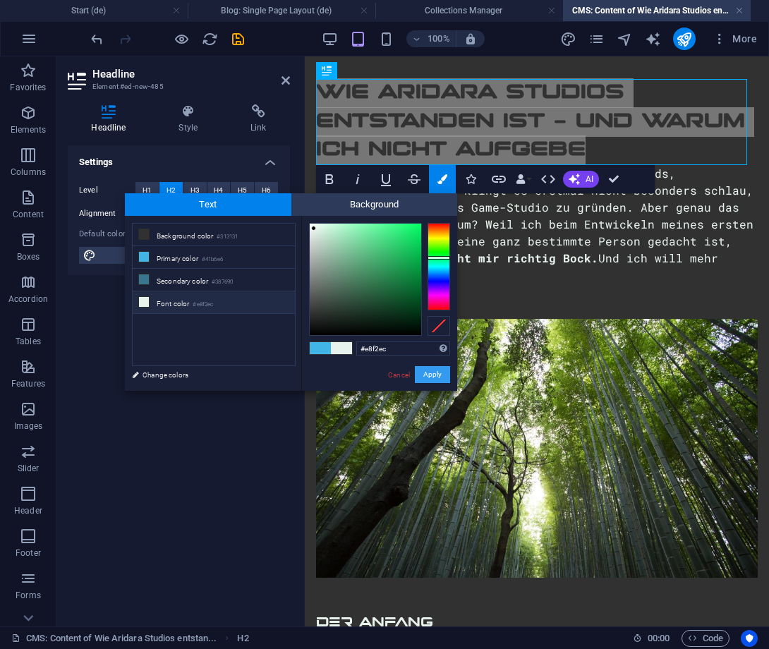
click at [435, 377] on button "Apply" at bounding box center [432, 374] width 35 height 17
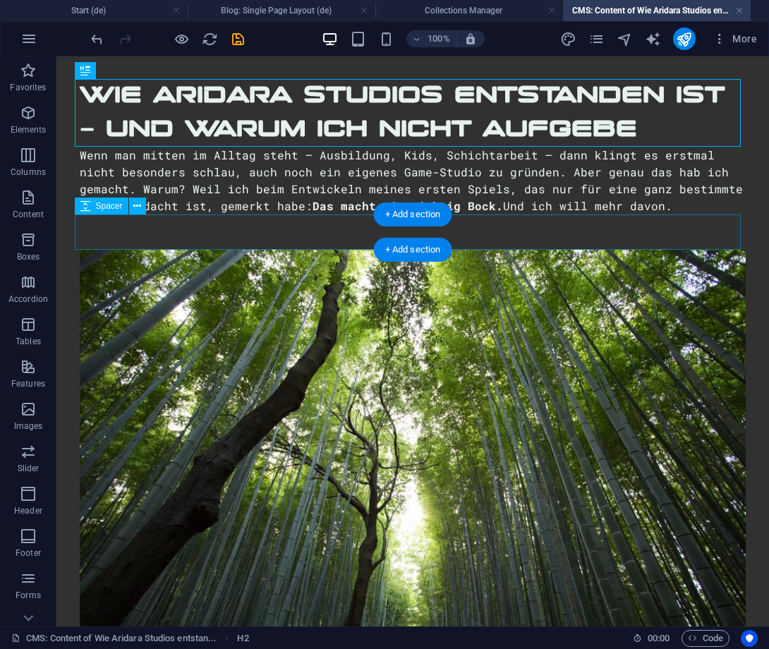
click at [248, 229] on div at bounding box center [413, 231] width 666 height 35
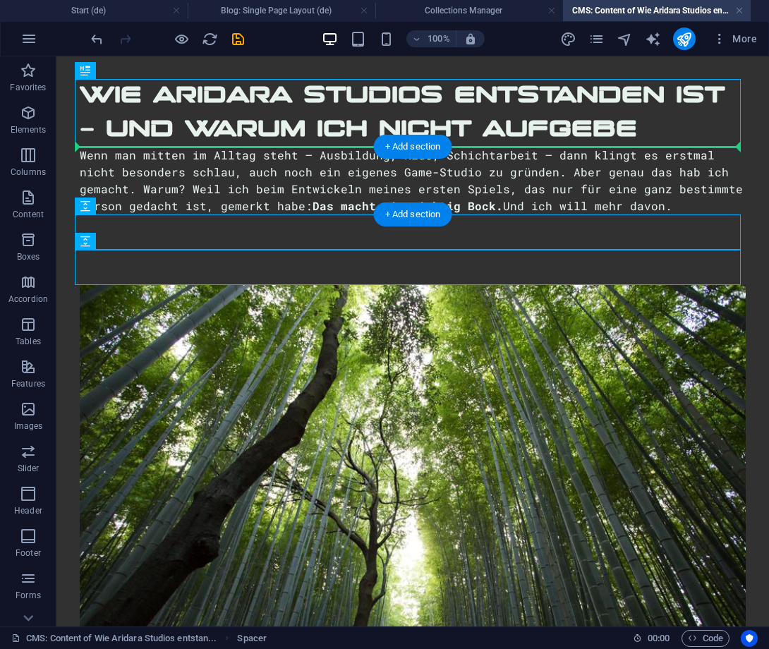
drag, startPoint x: 200, startPoint y: 237, endPoint x: 206, endPoint y: 159, distance: 77.9
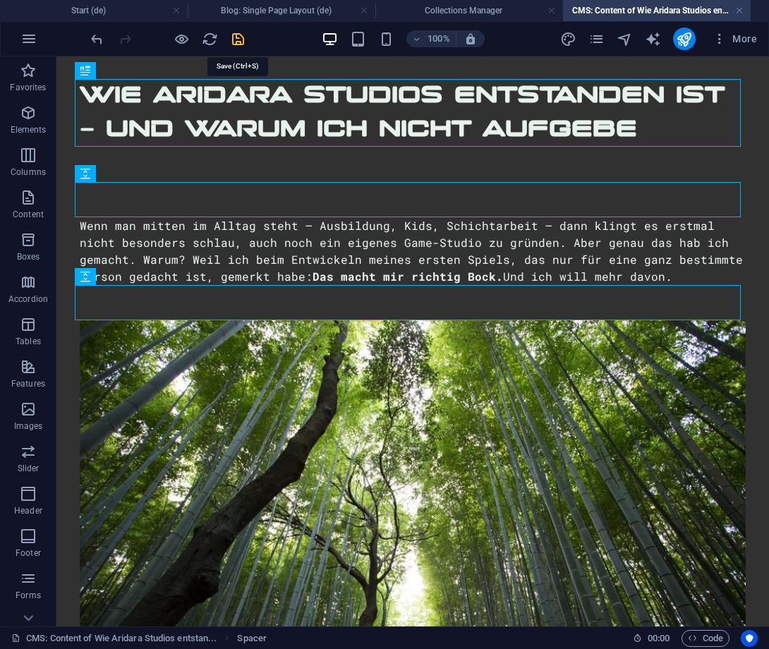
click at [239, 39] on icon "save" at bounding box center [238, 39] width 16 height 16
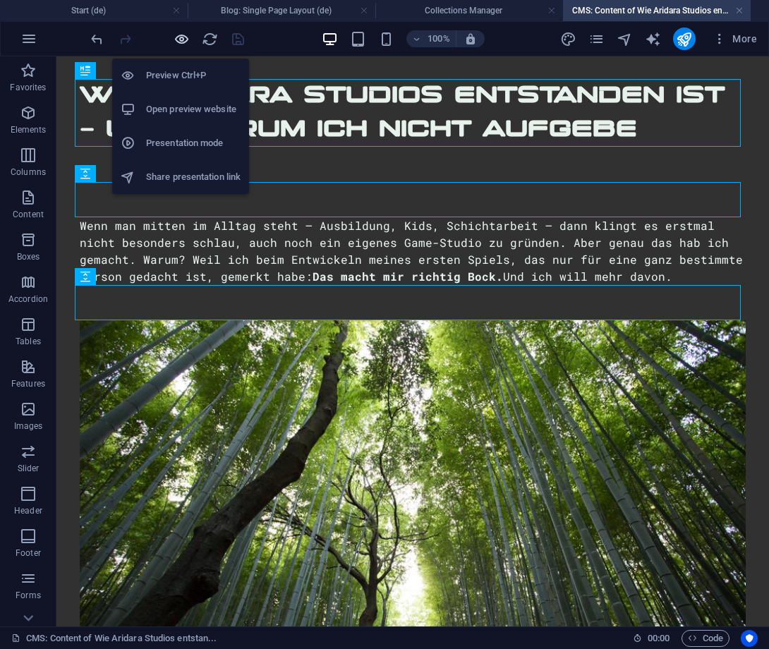
click at [188, 36] on icon "button" at bounding box center [182, 39] width 16 height 16
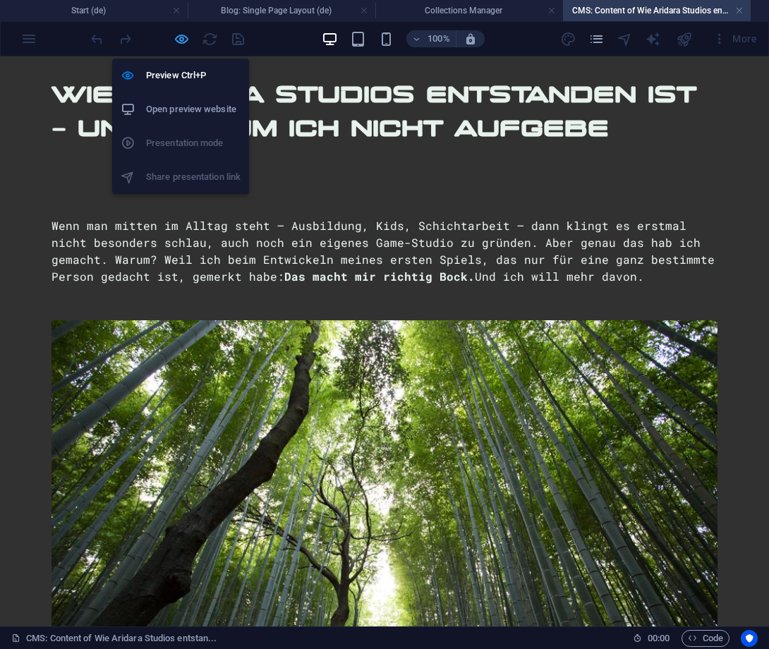
click at [183, 41] on icon "button" at bounding box center [182, 39] width 16 height 16
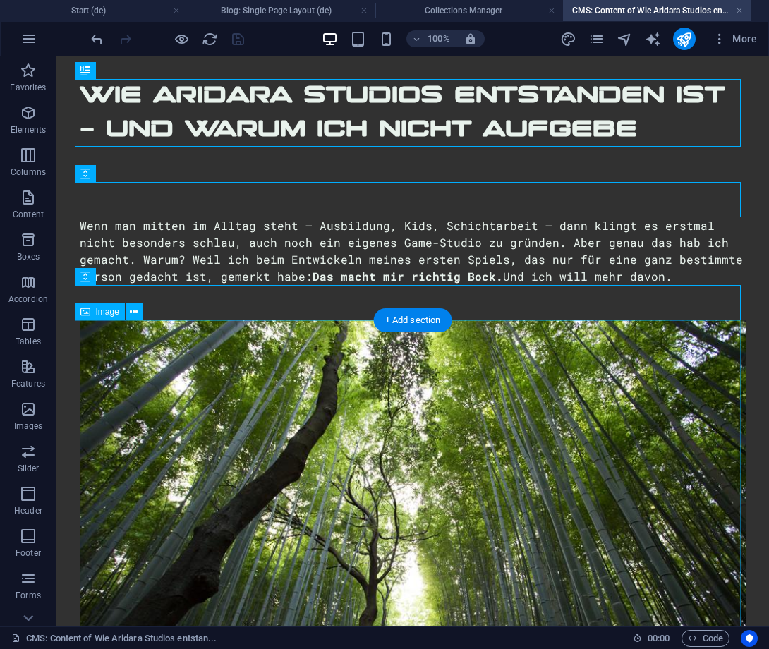
click at [310, 384] on figure at bounding box center [413, 515] width 666 height 391
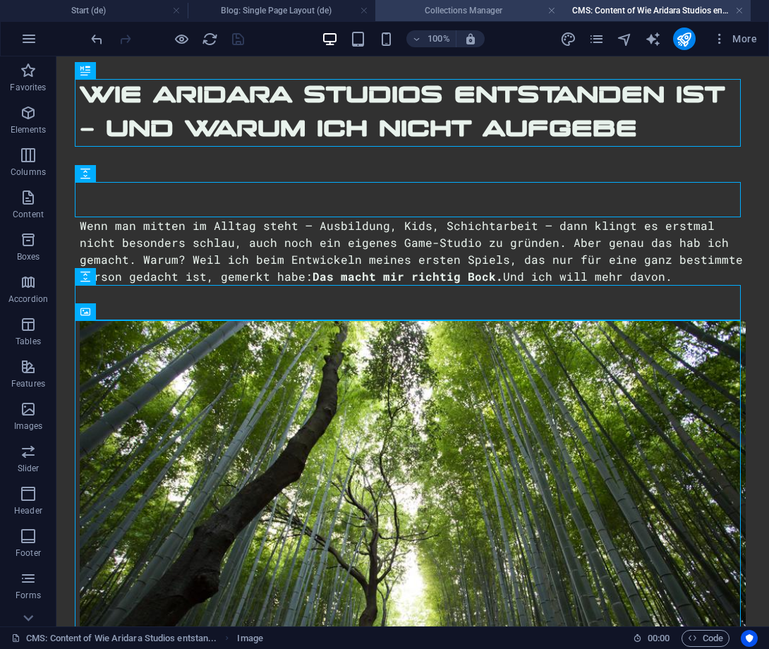
click at [457, 9] on h4 "Collections Manager" at bounding box center [469, 11] width 188 height 16
